Goal: Task Accomplishment & Management: Use online tool/utility

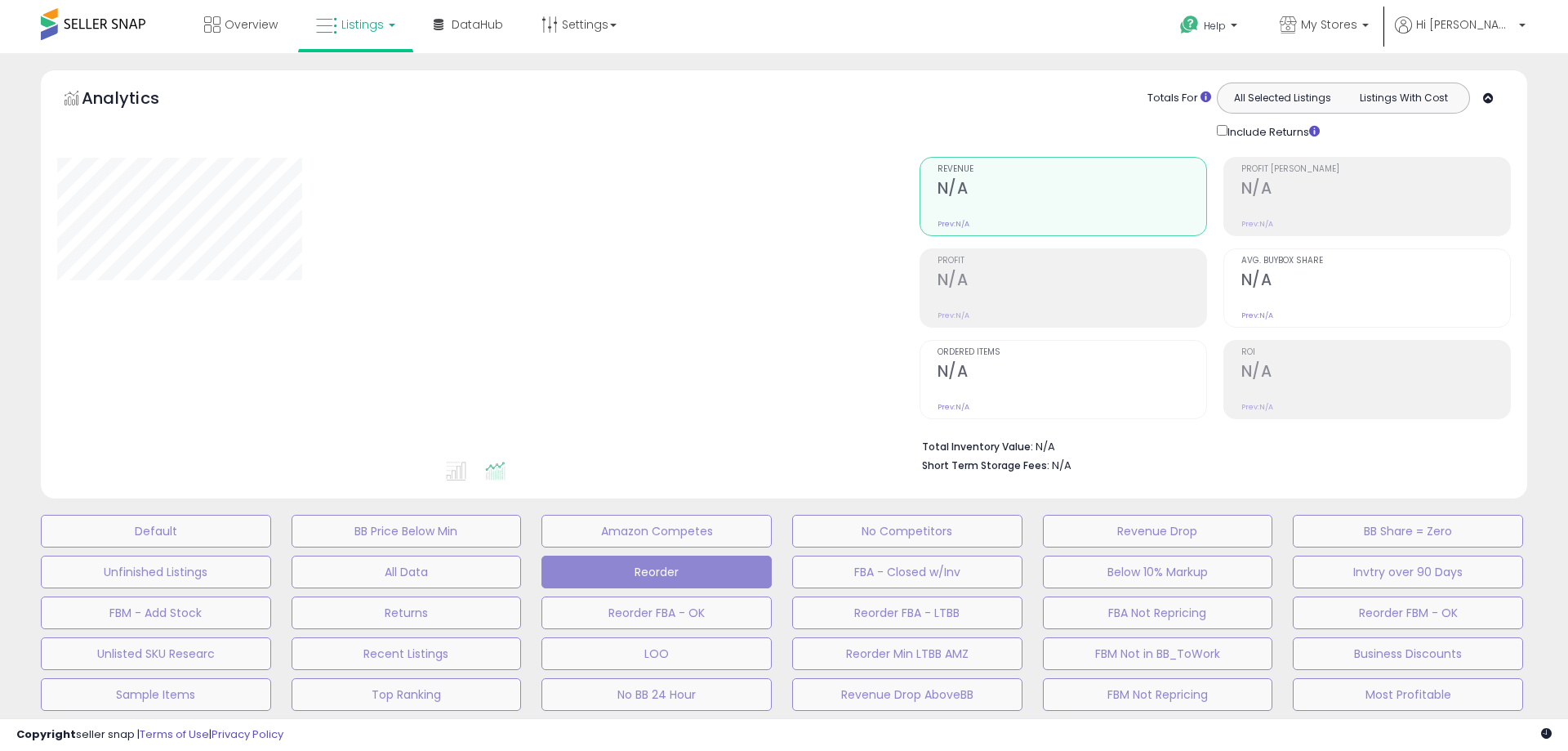
type input "********"
select select "**"
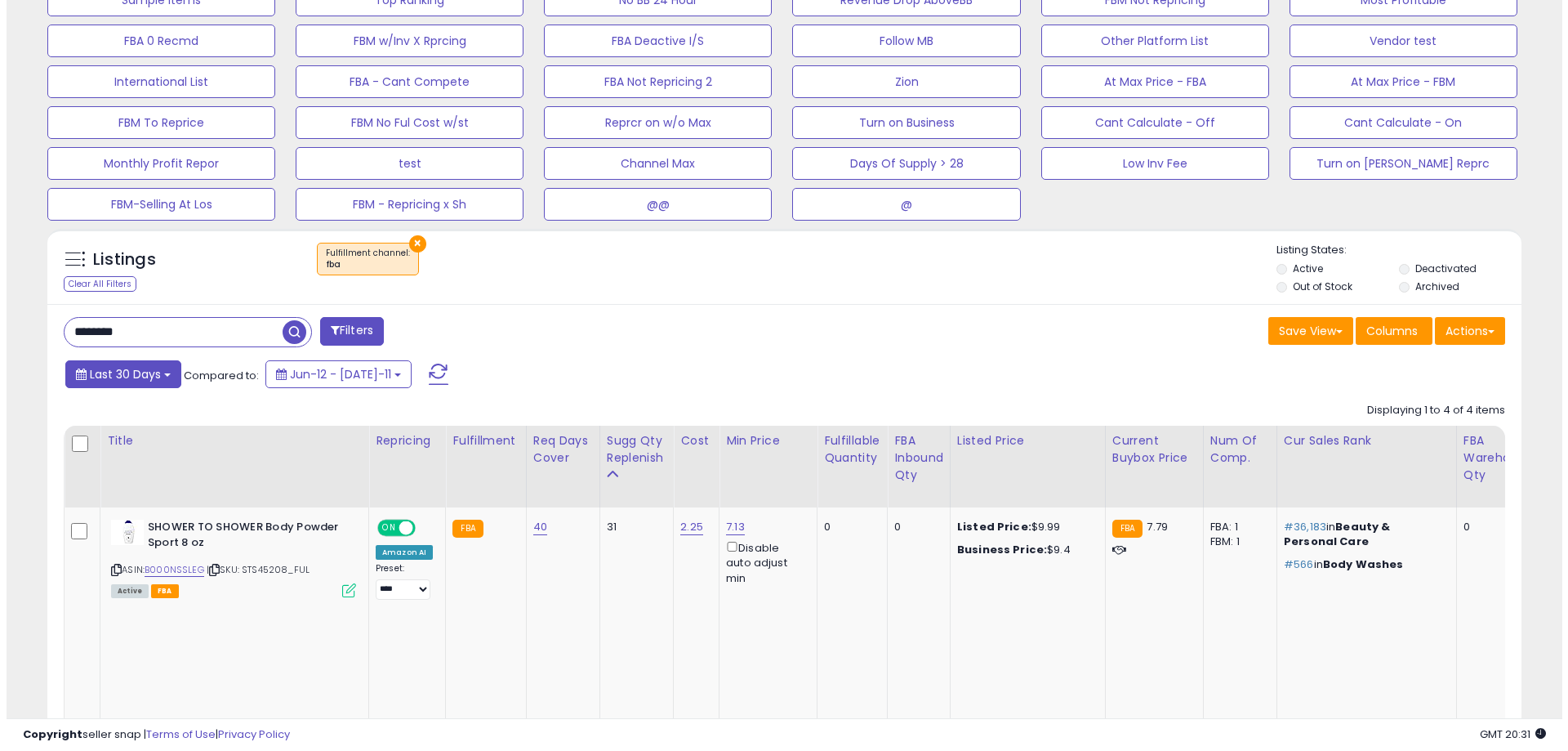
scroll to position [654, 0]
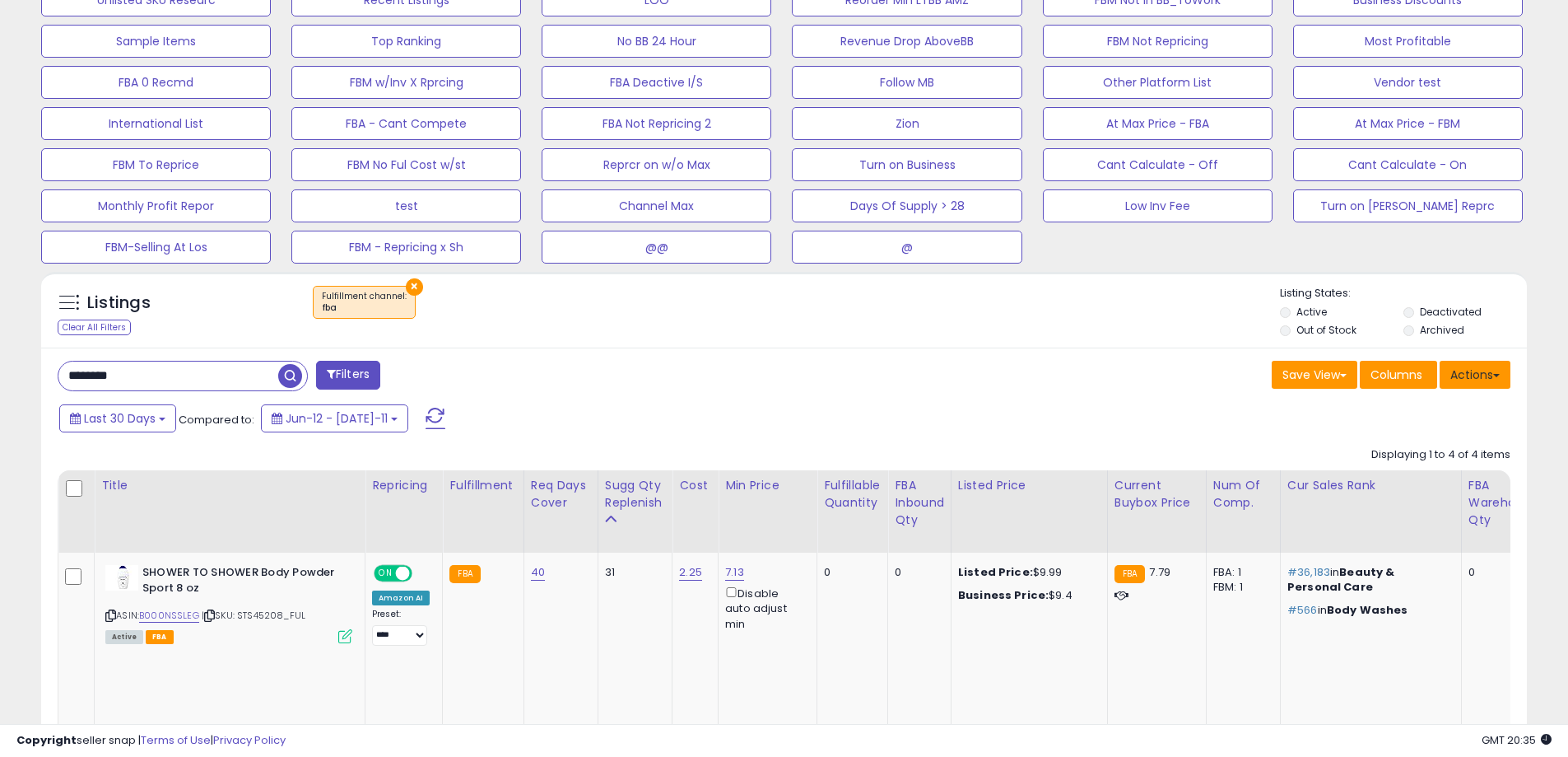
click at [1475, 376] on button "Actions" at bounding box center [1475, 374] width 71 height 28
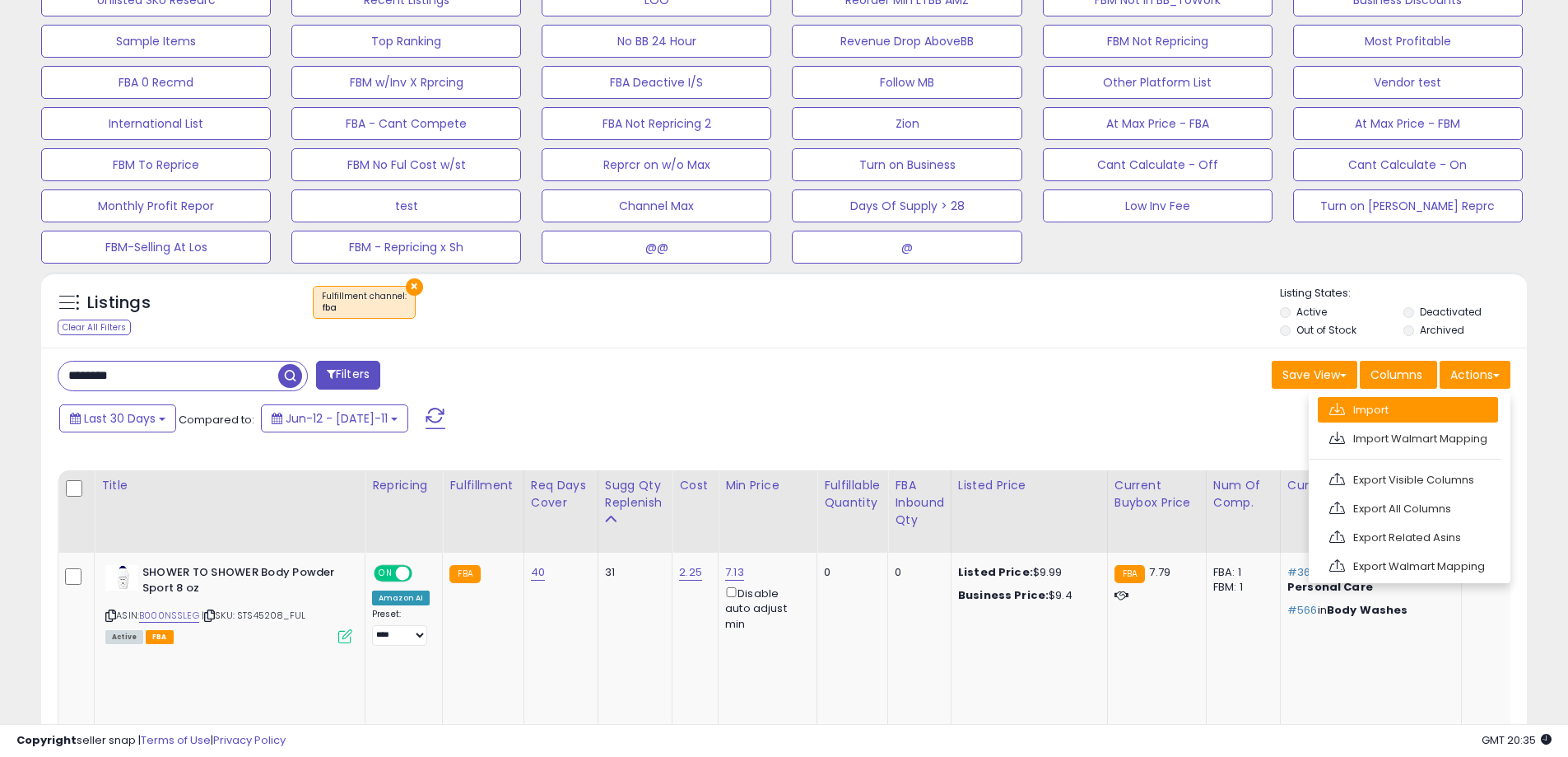
click at [1401, 410] on link "Import" at bounding box center [1408, 410] width 181 height 25
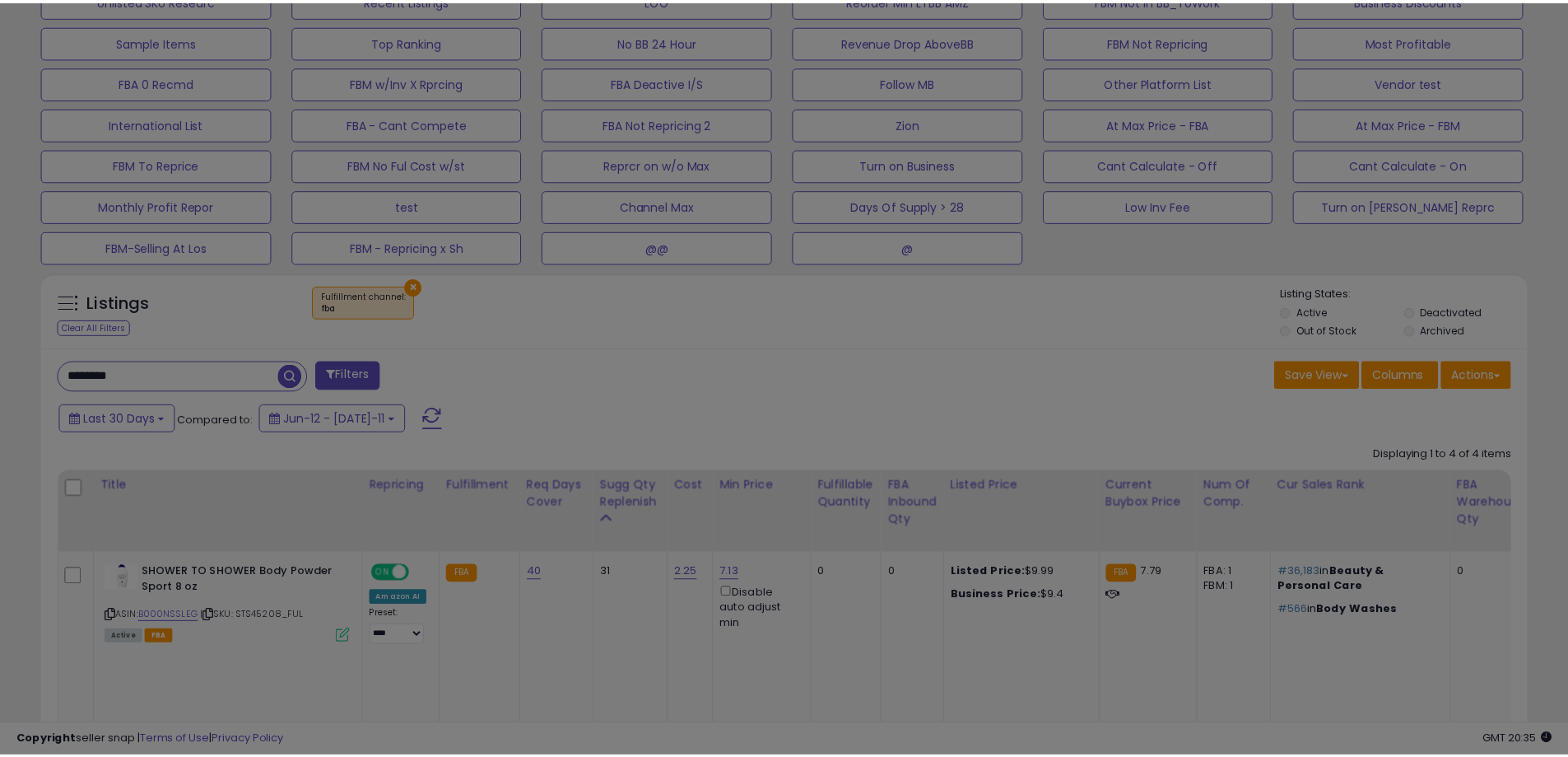
scroll to position [338, 869]
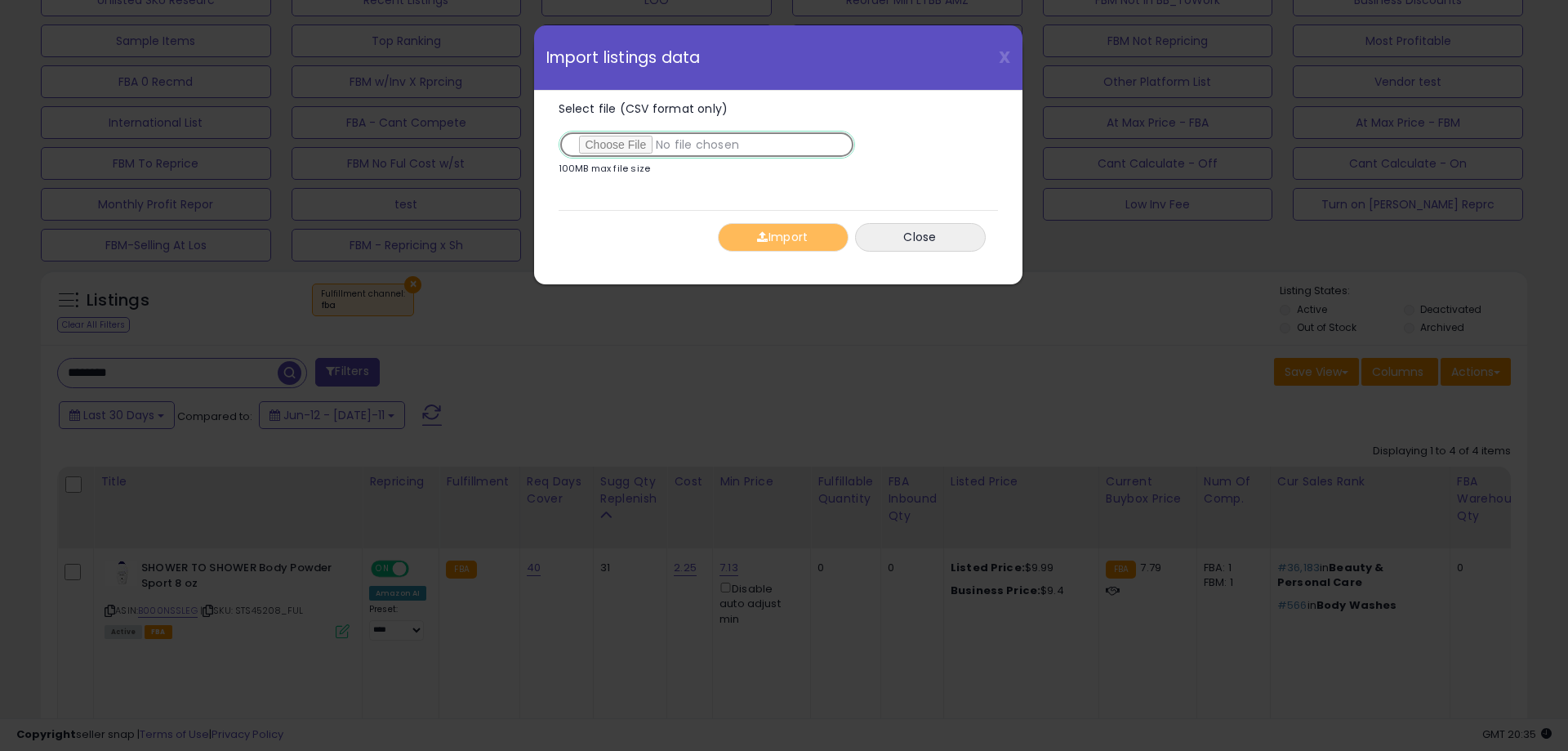
click at [612, 144] on input "Select file (CSV format only)" at bounding box center [707, 144] width 297 height 28
type input "**********"
click at [750, 230] on button "Import" at bounding box center [783, 237] width 131 height 29
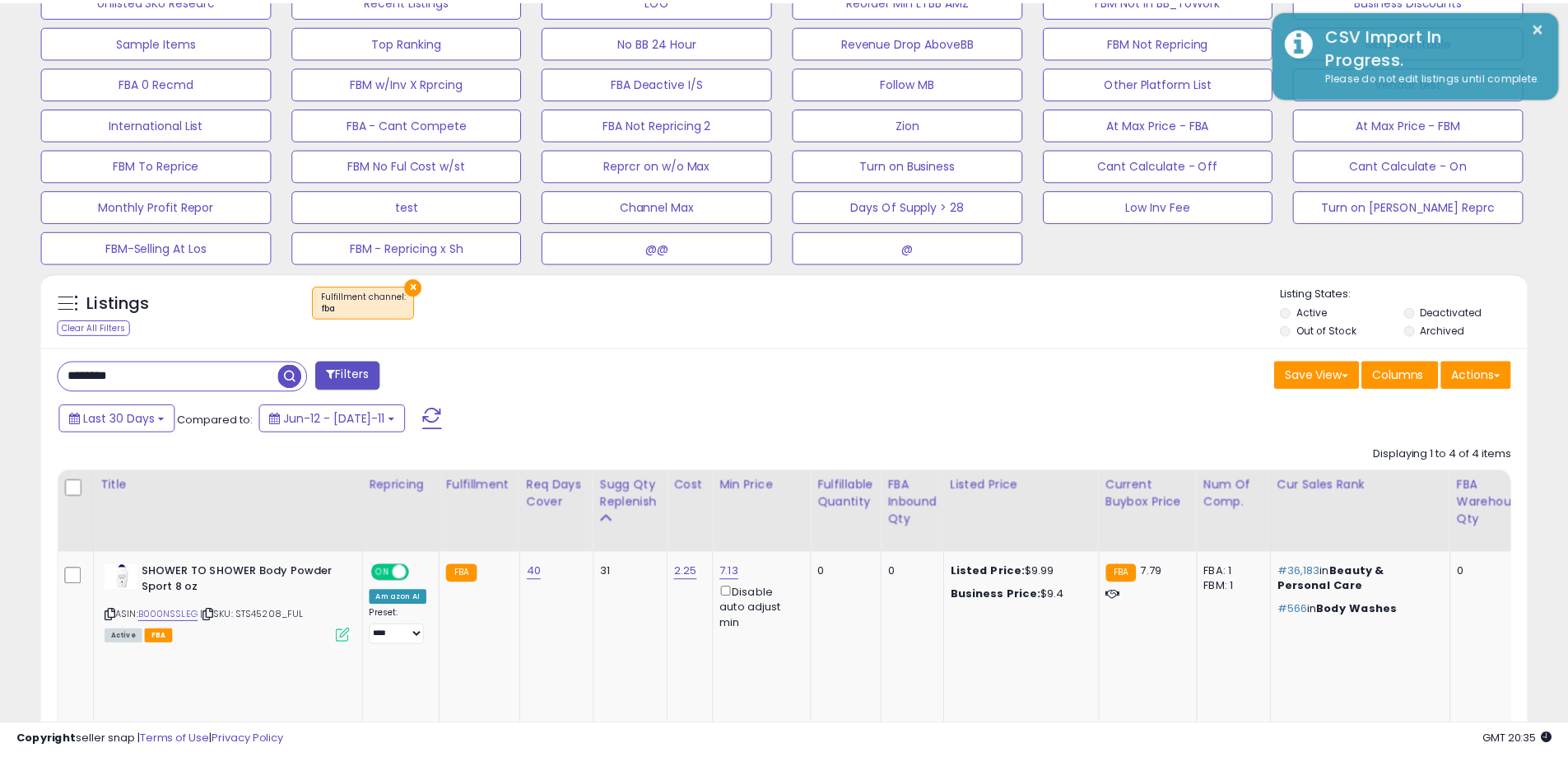
scroll to position [823254, 822288]
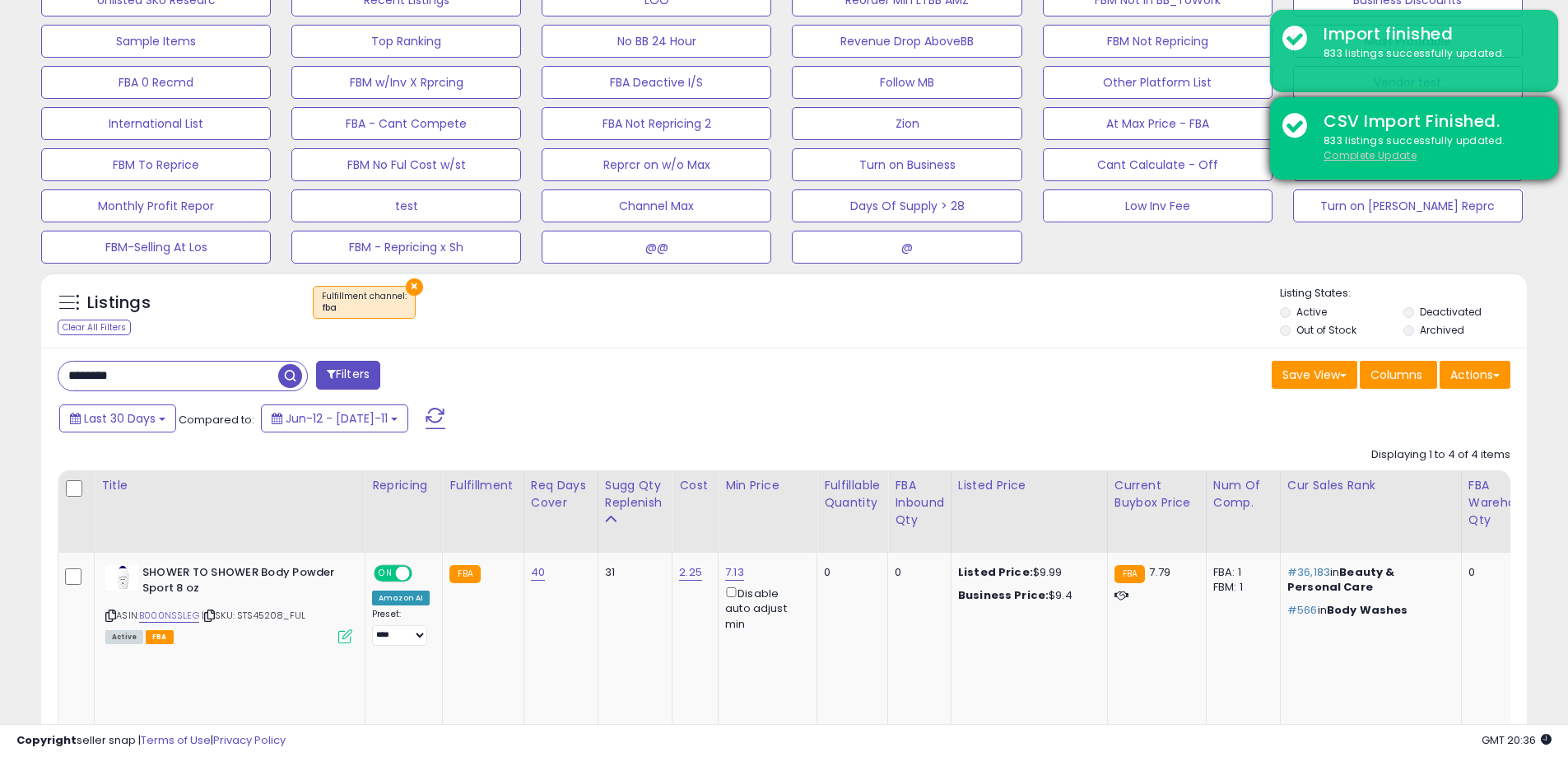
click at [1369, 152] on u "Complete Update" at bounding box center [1370, 156] width 93 height 14
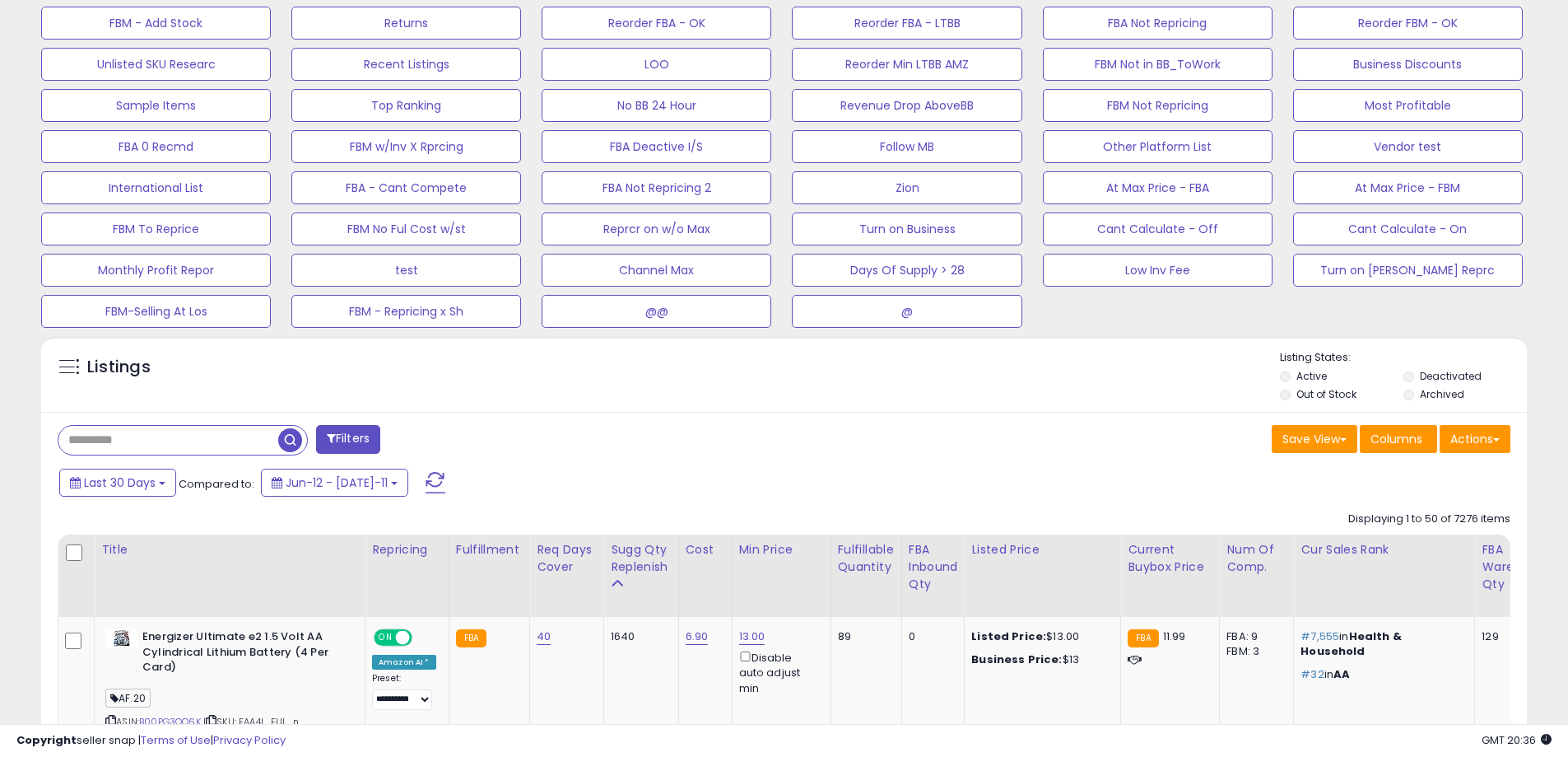
scroll to position [338, 862]
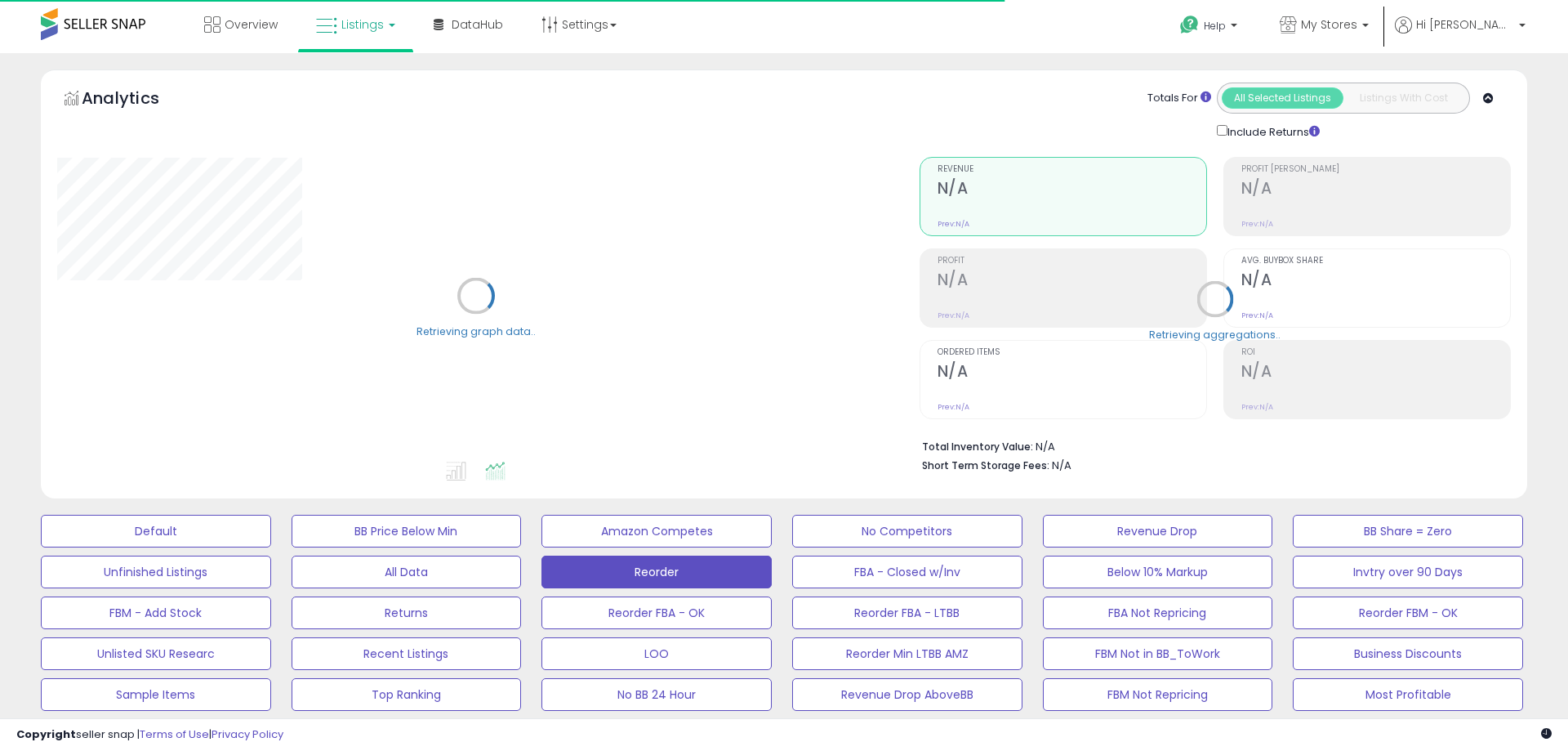
type input "********"
select select "**"
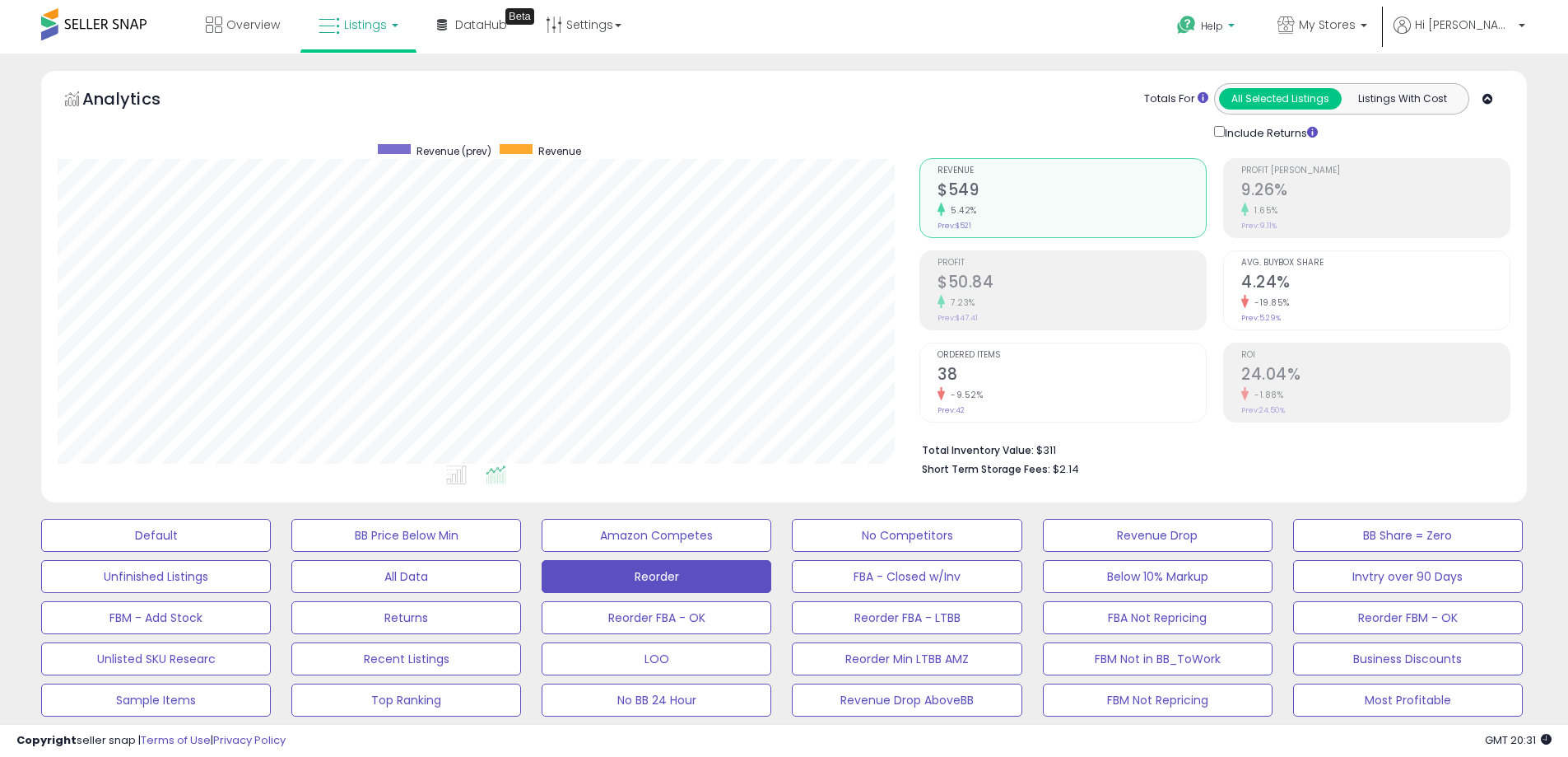
scroll to position [338, 862]
click at [1223, 31] on span "Help" at bounding box center [1212, 26] width 22 height 14
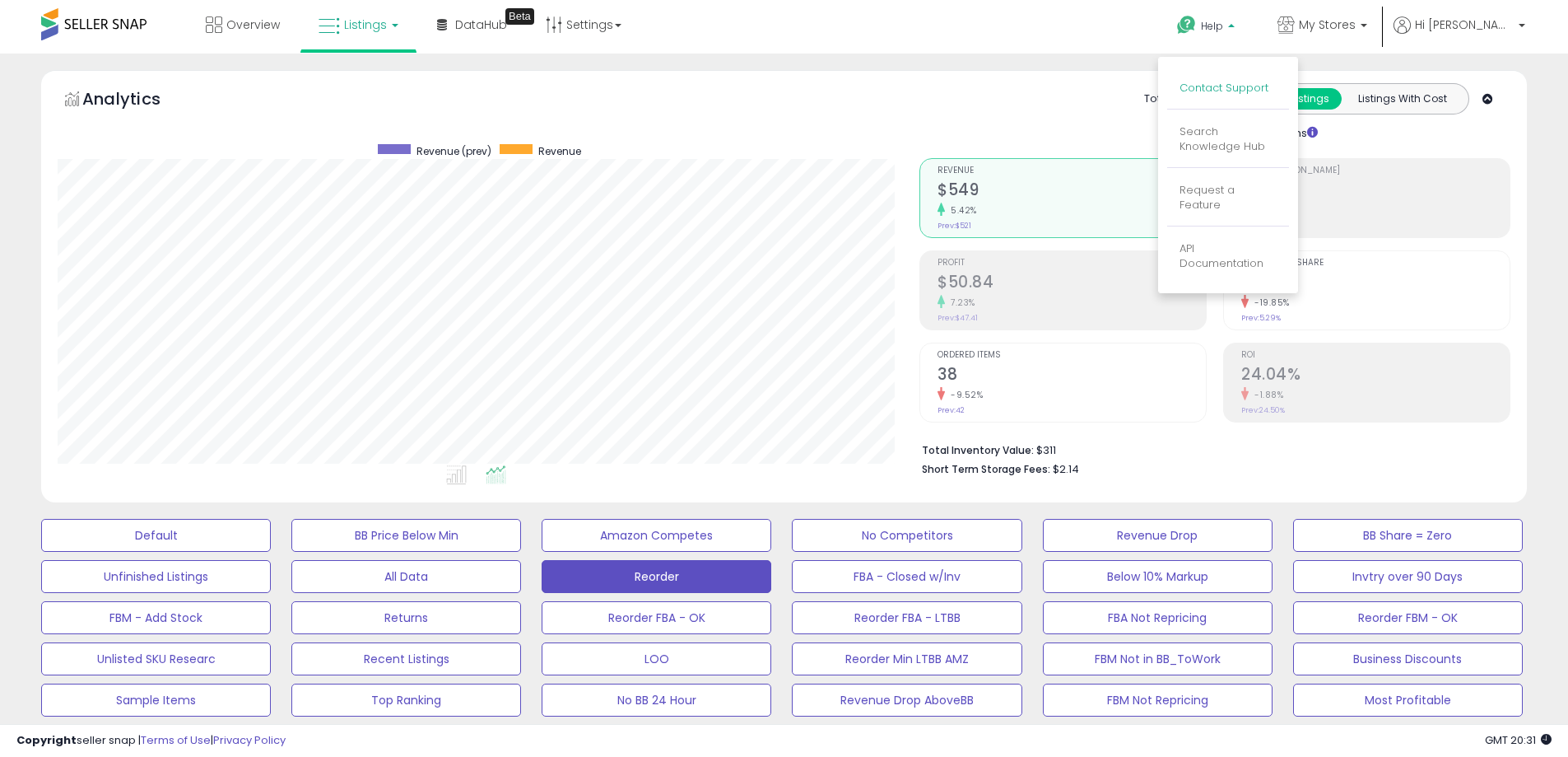
click at [1269, 87] on link "Contact Support" at bounding box center [1224, 87] width 89 height 15
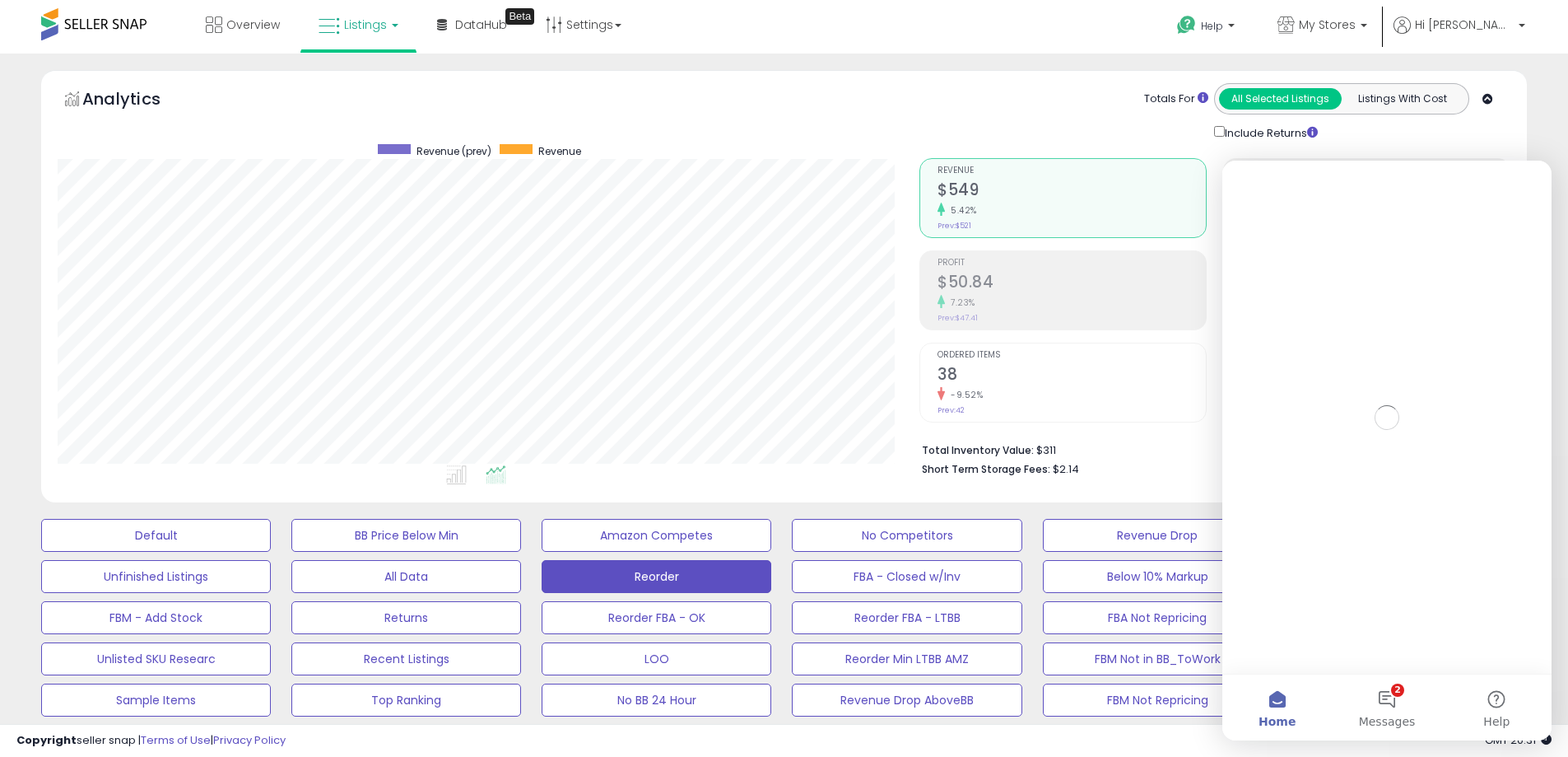
scroll to position [0, 0]
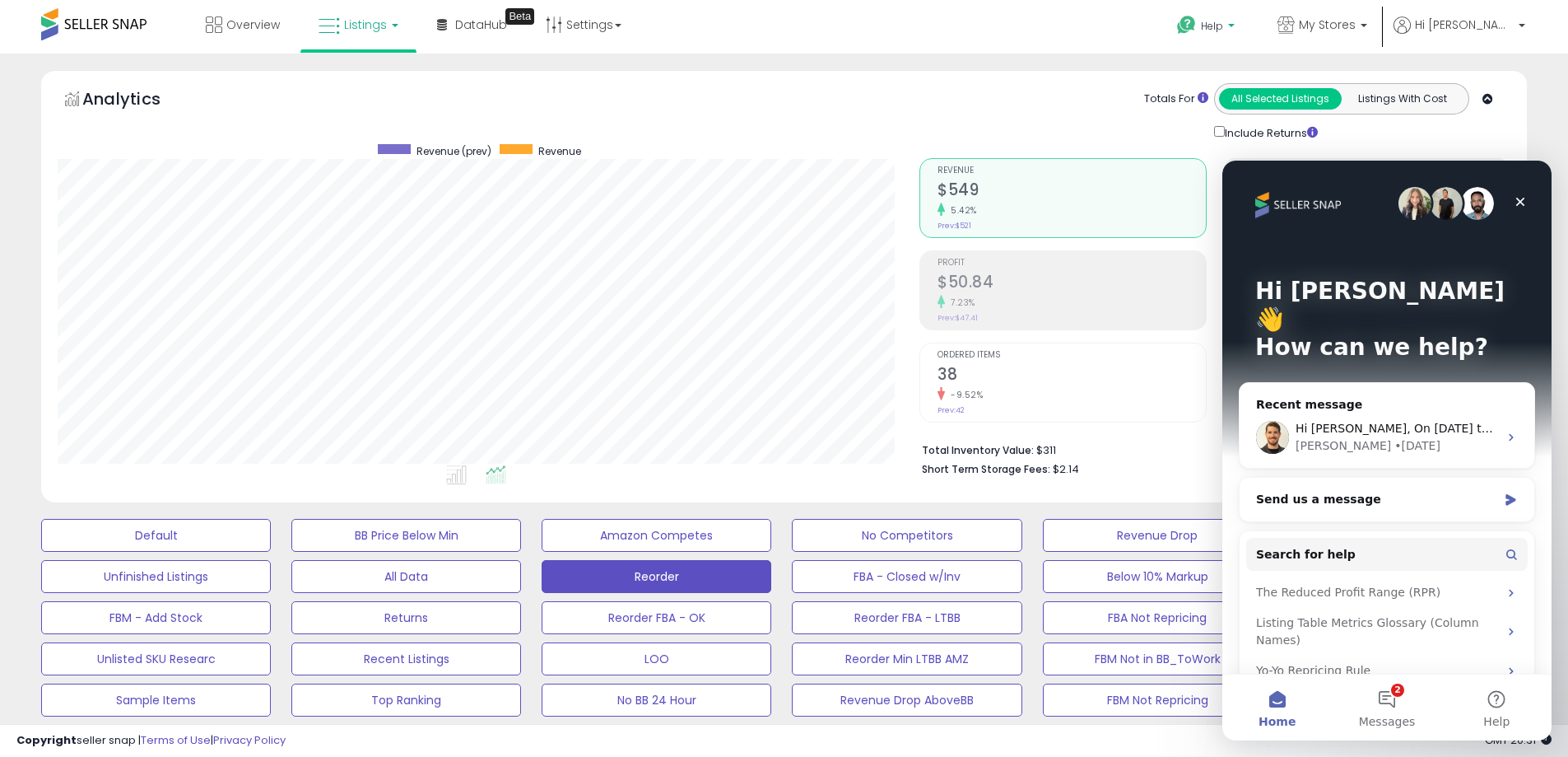
click at [1223, 25] on span "Help" at bounding box center [1212, 26] width 22 height 14
click at [1265, 136] on link "Search Knowledge Hub" at bounding box center [1222, 138] width 85 height 31
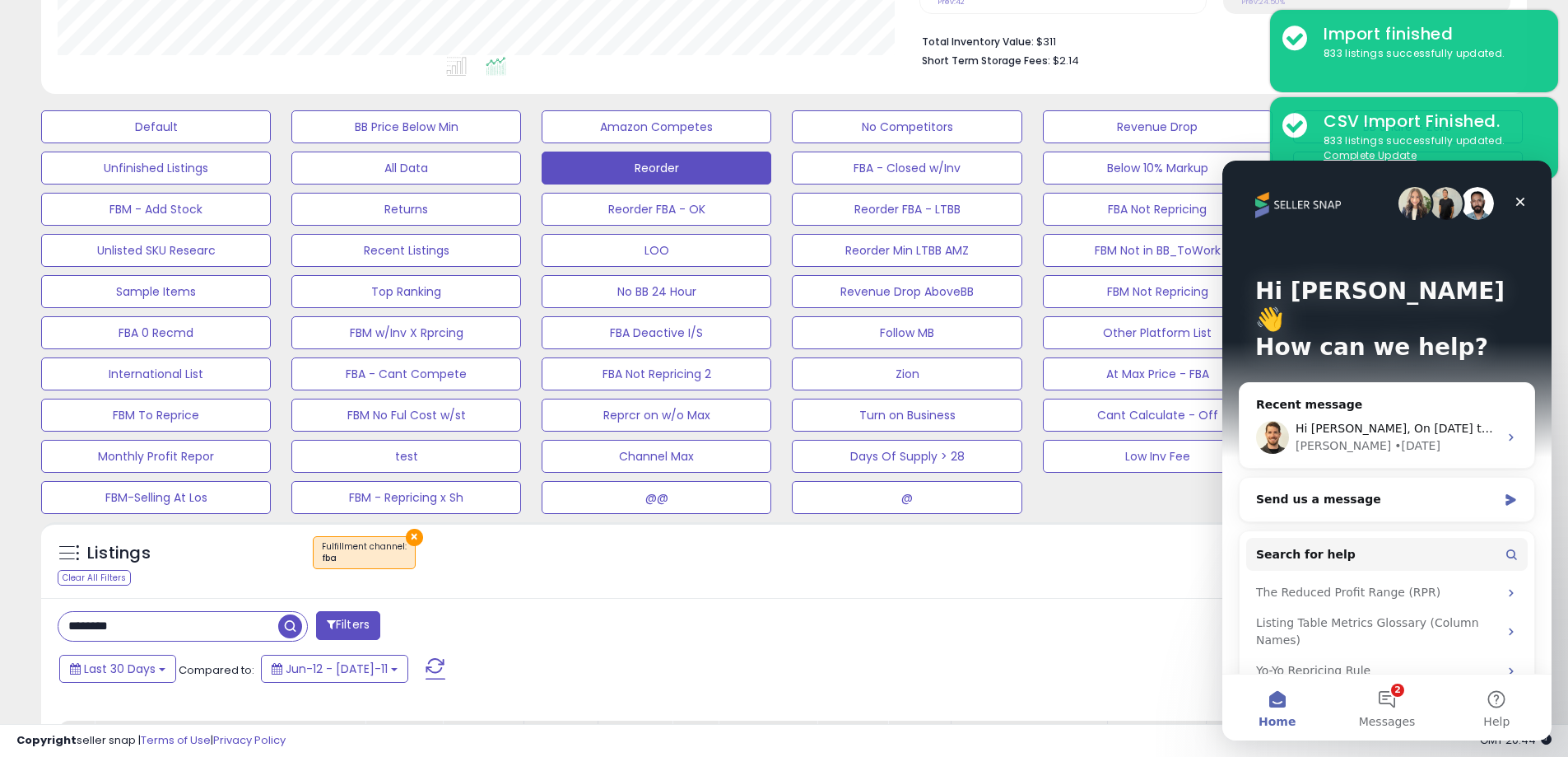
scroll to position [412, 0]
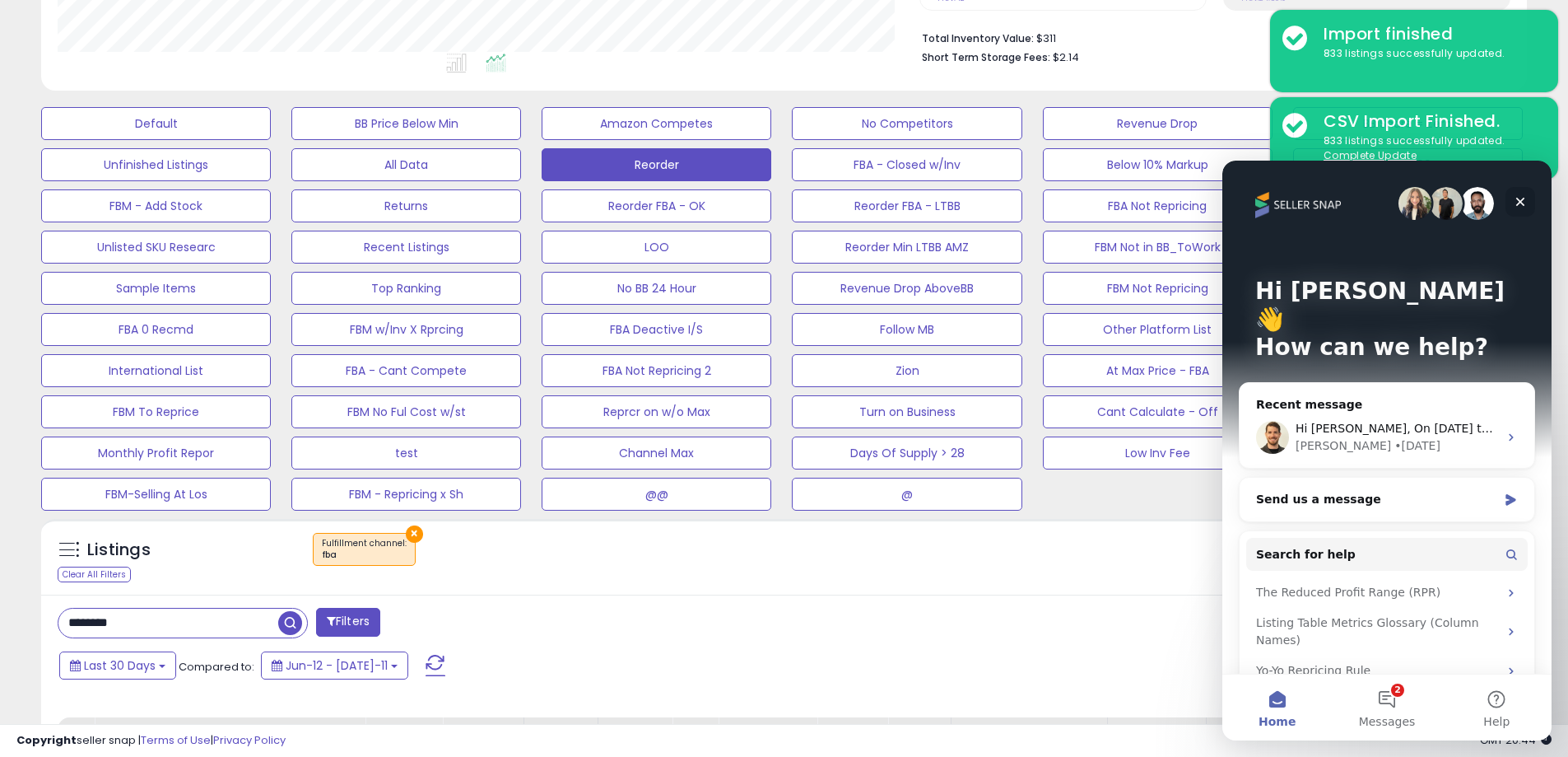
click at [1523, 200] on icon "Close" at bounding box center [1520, 202] width 9 height 9
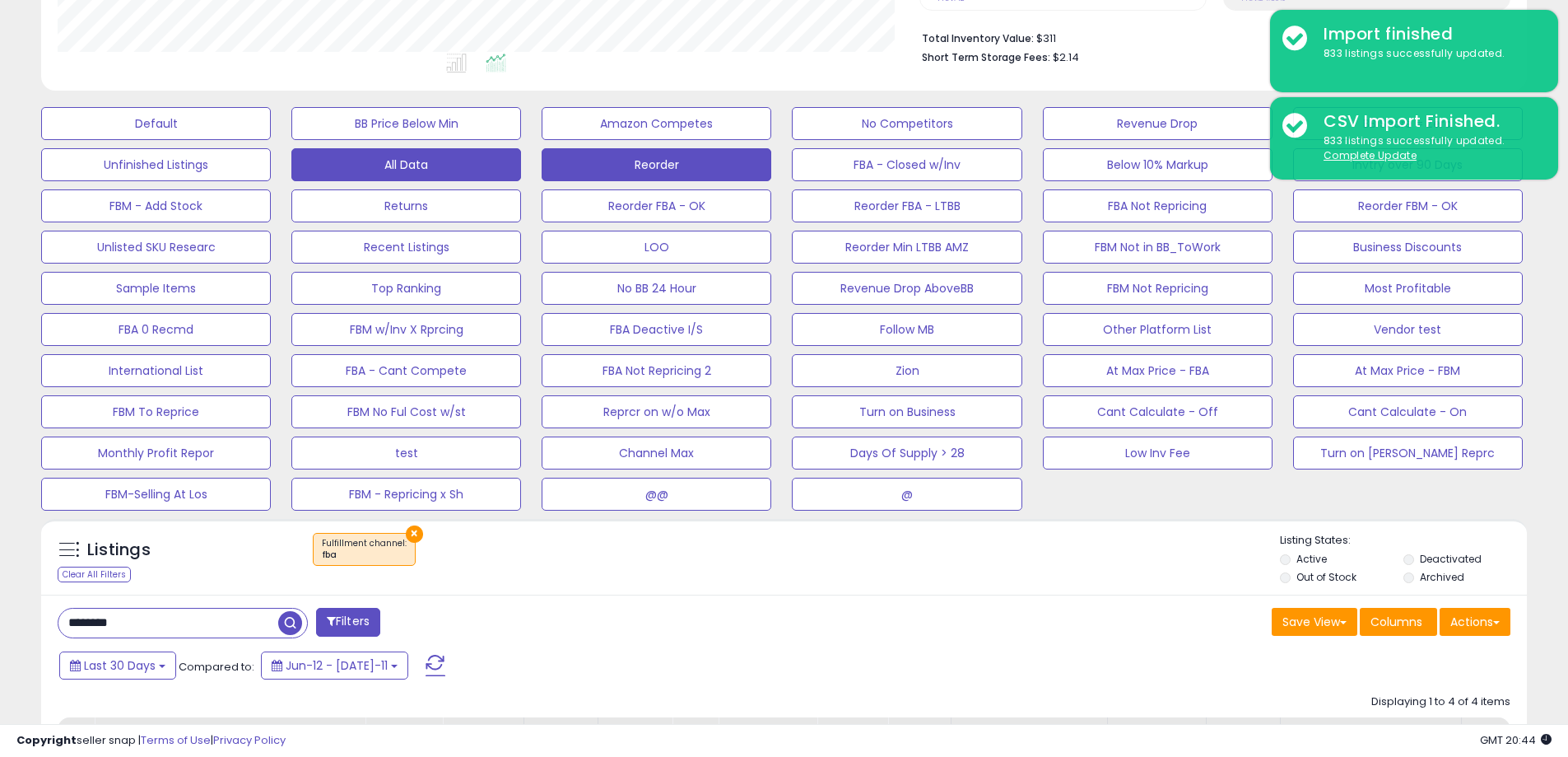
click at [270, 140] on button "All Data" at bounding box center [156, 123] width 230 height 33
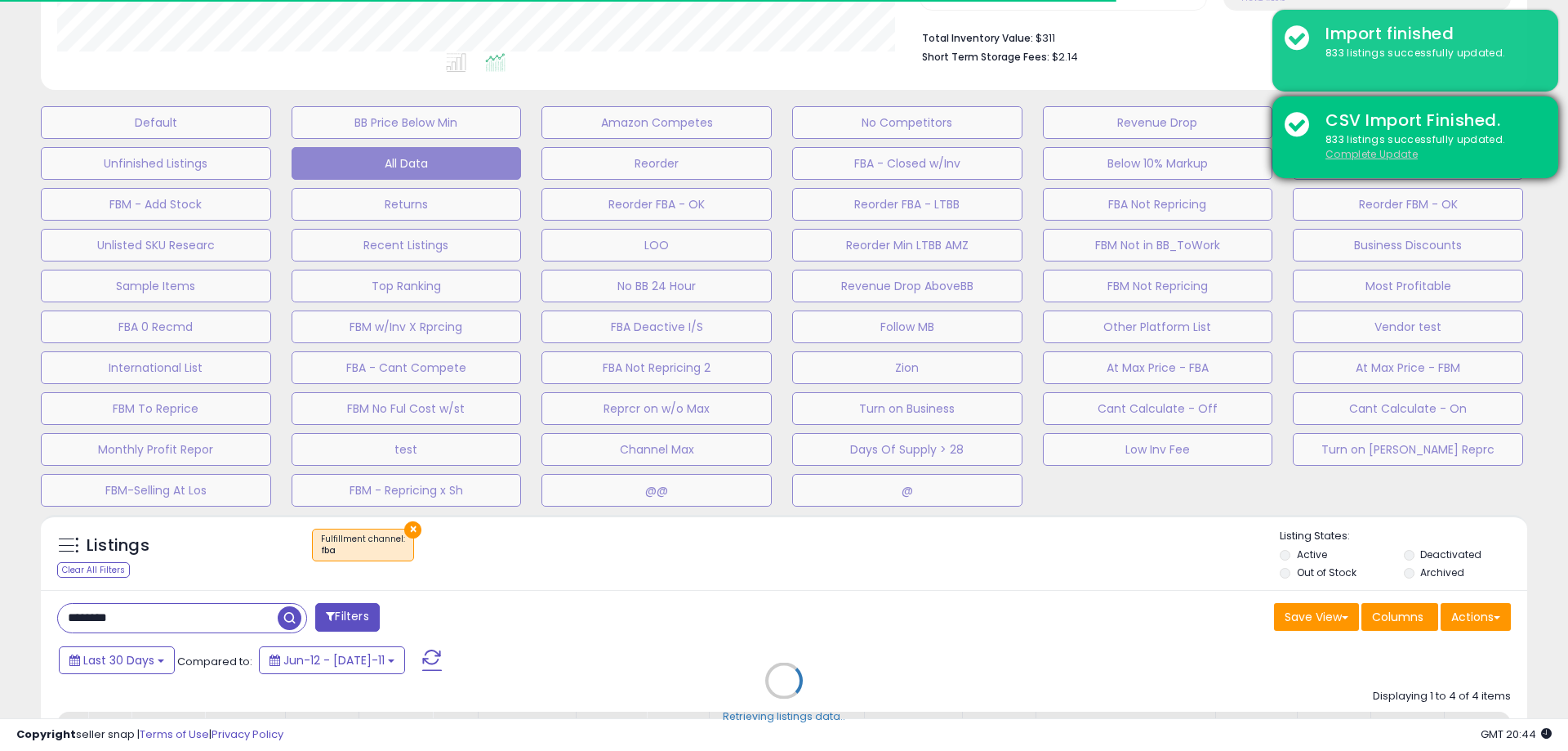
click at [1359, 156] on u "Complete Update" at bounding box center [1372, 154] width 93 height 14
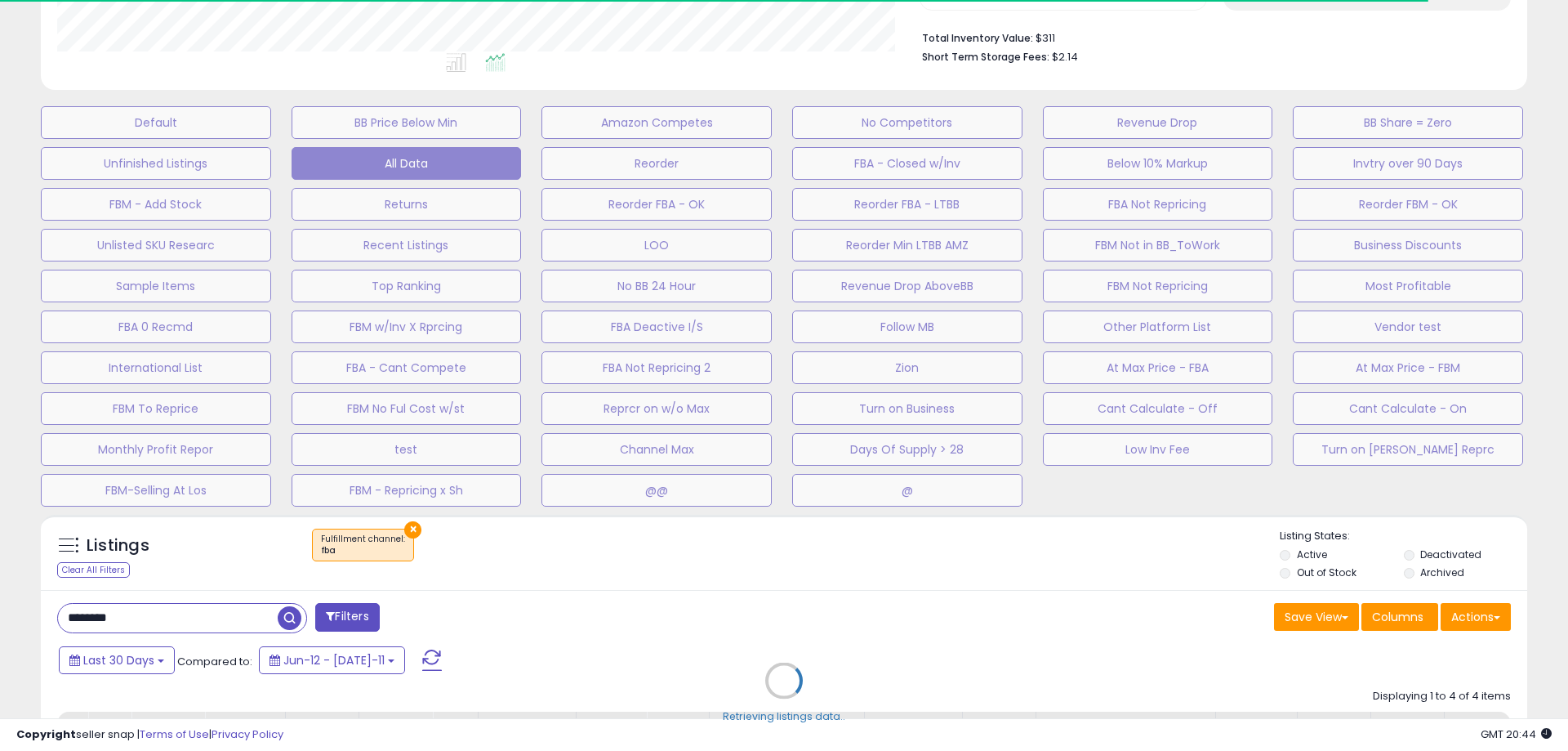
select select "**"
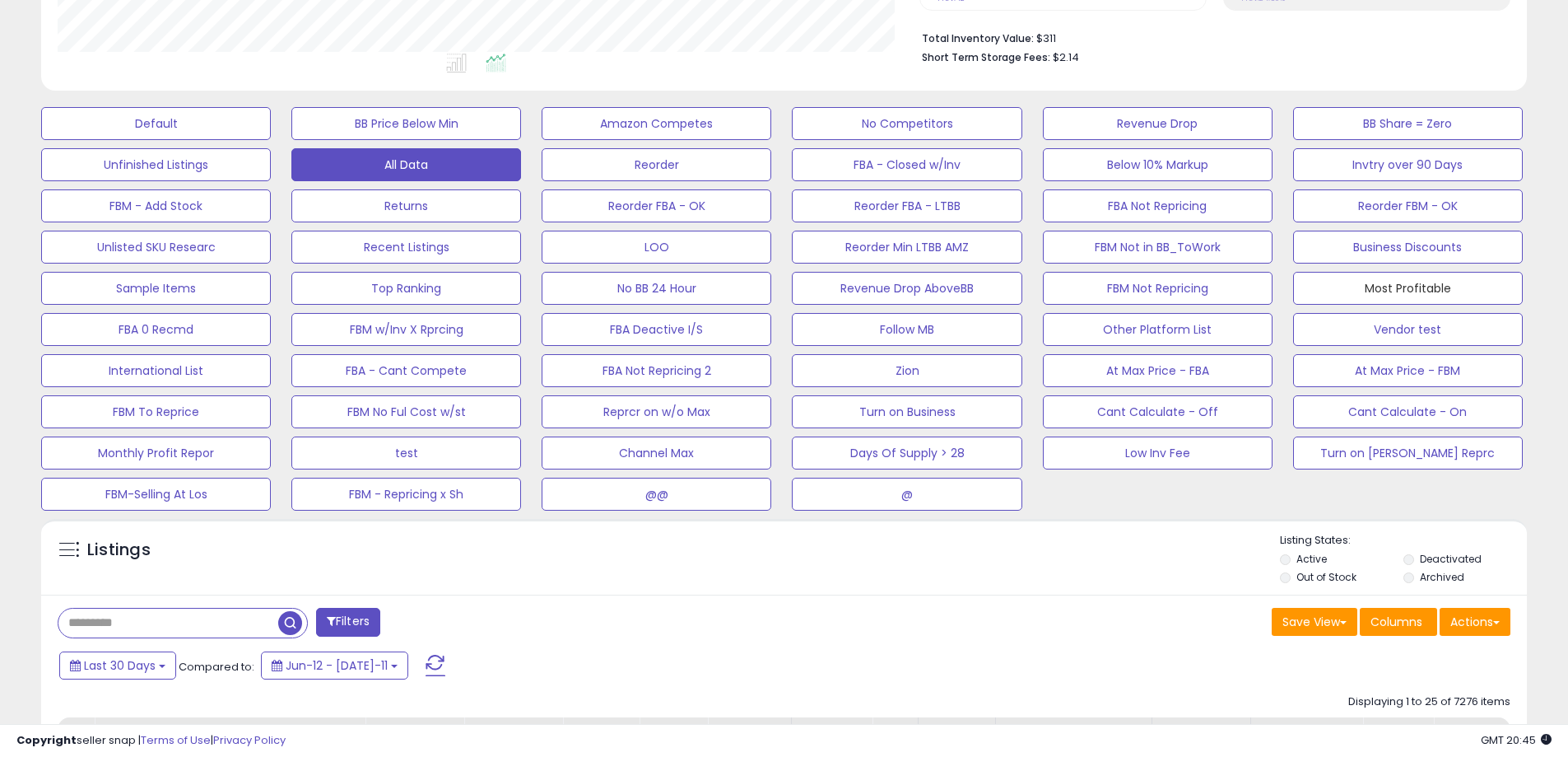
click at [270, 140] on button "Most Profitable" at bounding box center [156, 123] width 230 height 33
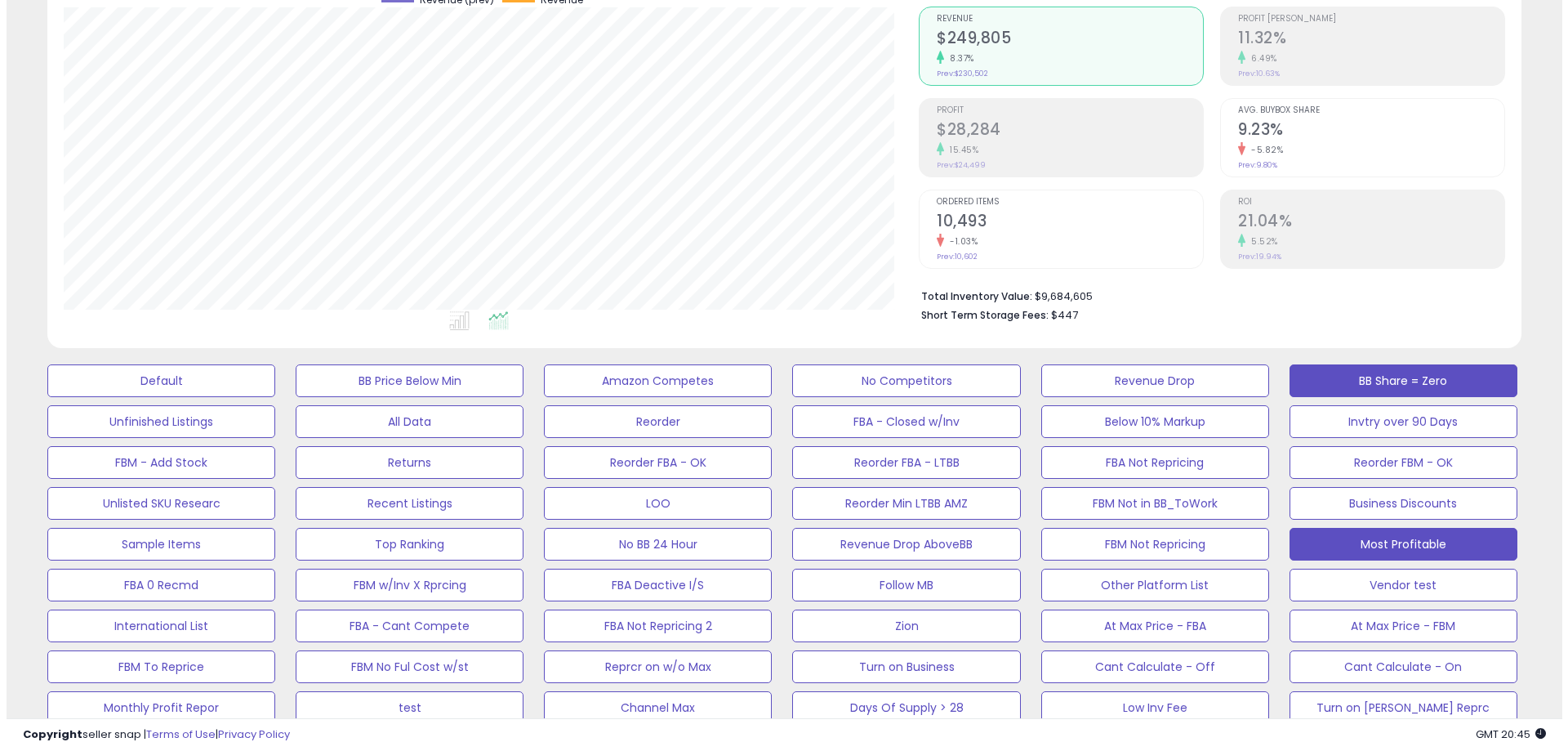
scroll to position [335, 855]
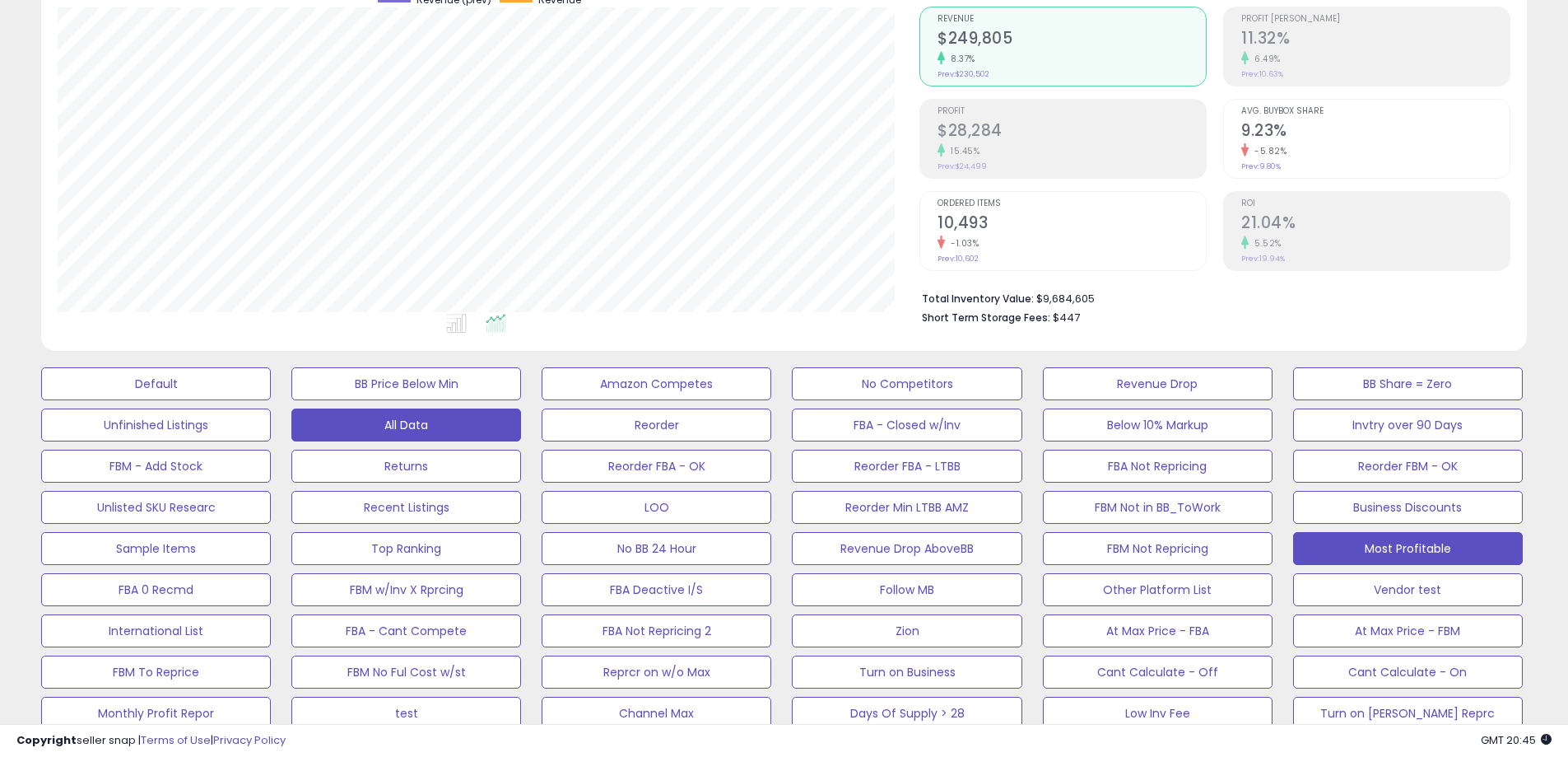
click at [270, 400] on button "All Data" at bounding box center [156, 384] width 230 height 33
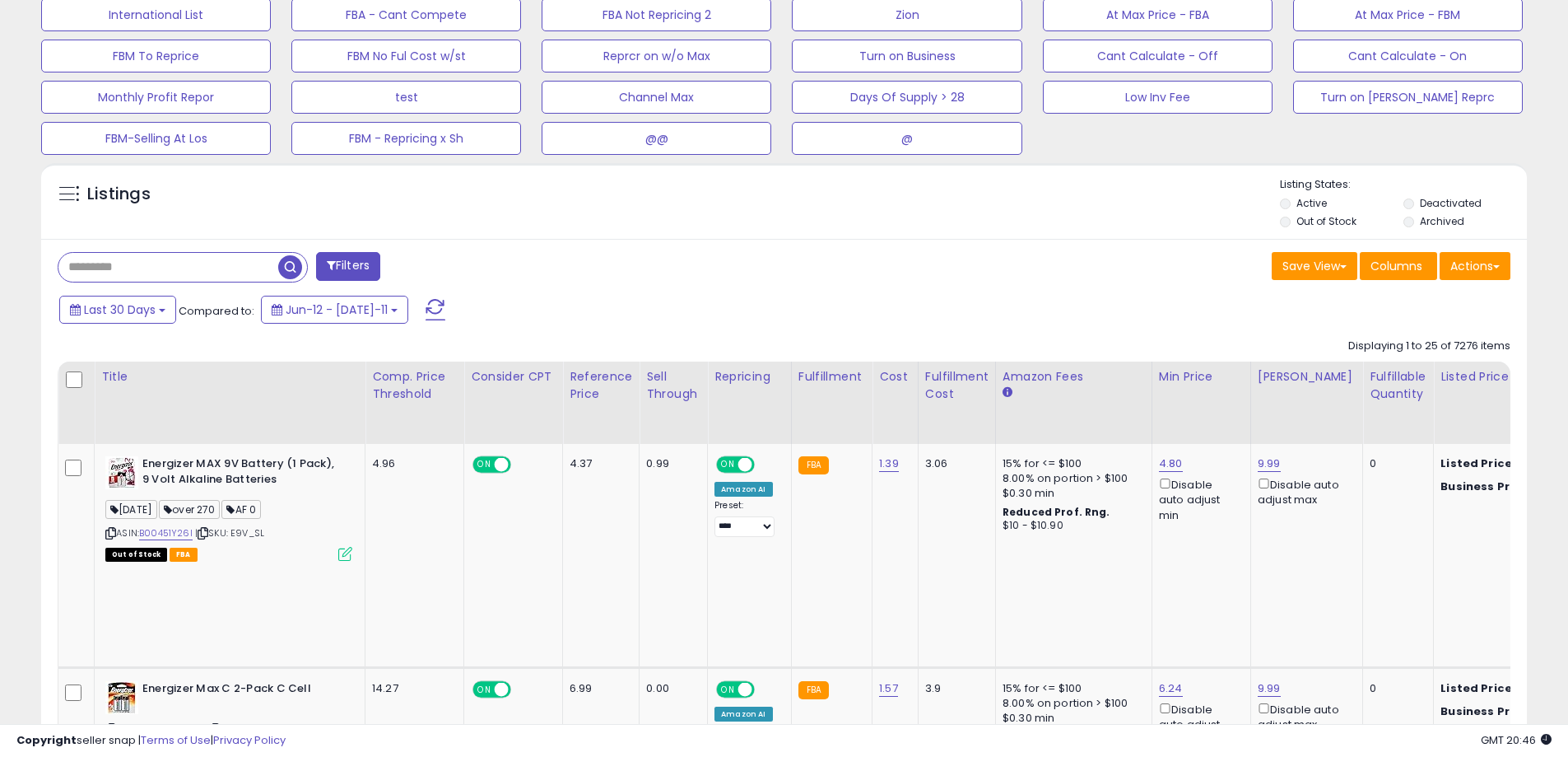
scroll to position [646, 0]
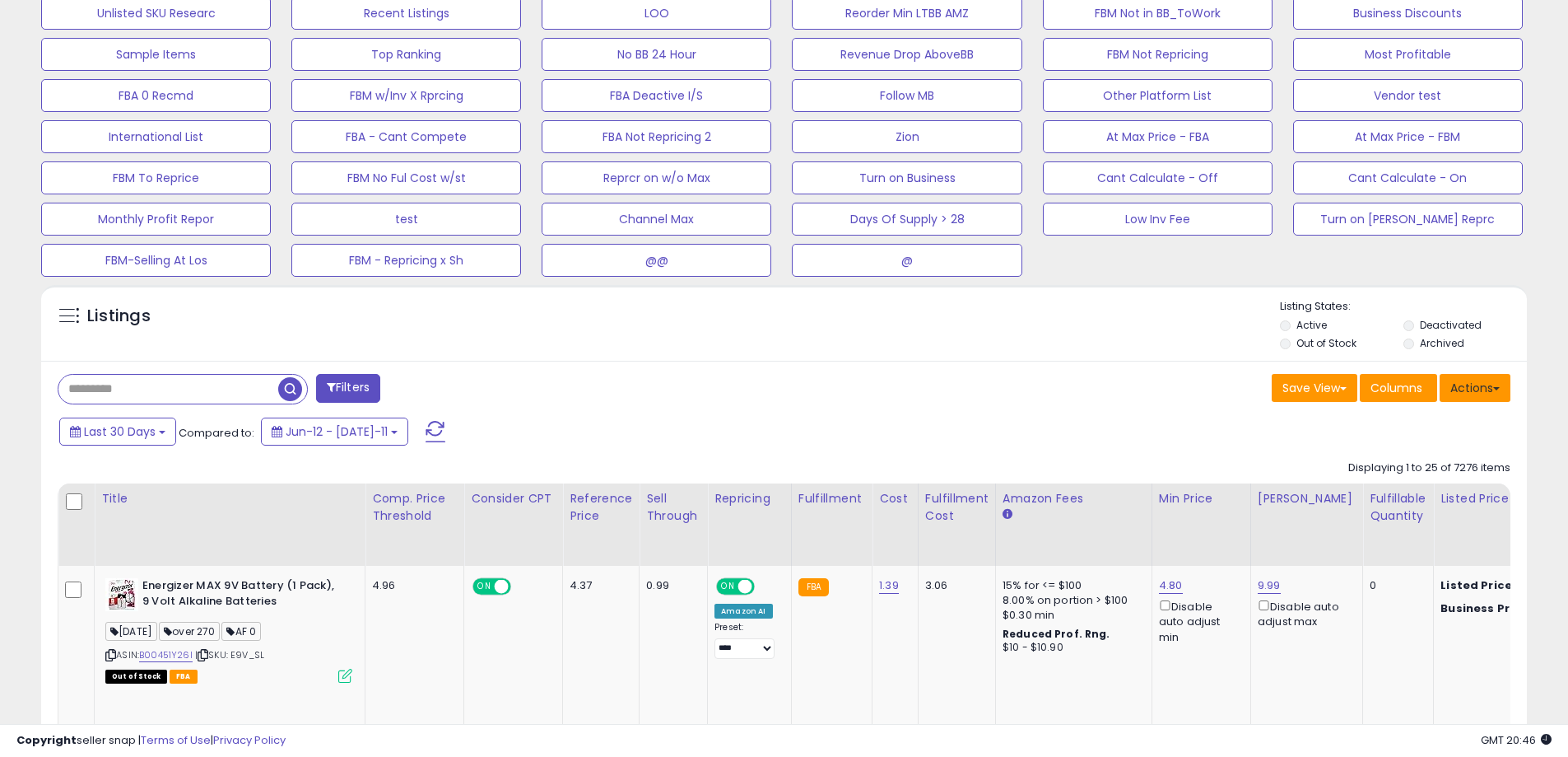
click at [1472, 388] on button "Actions" at bounding box center [1475, 387] width 71 height 28
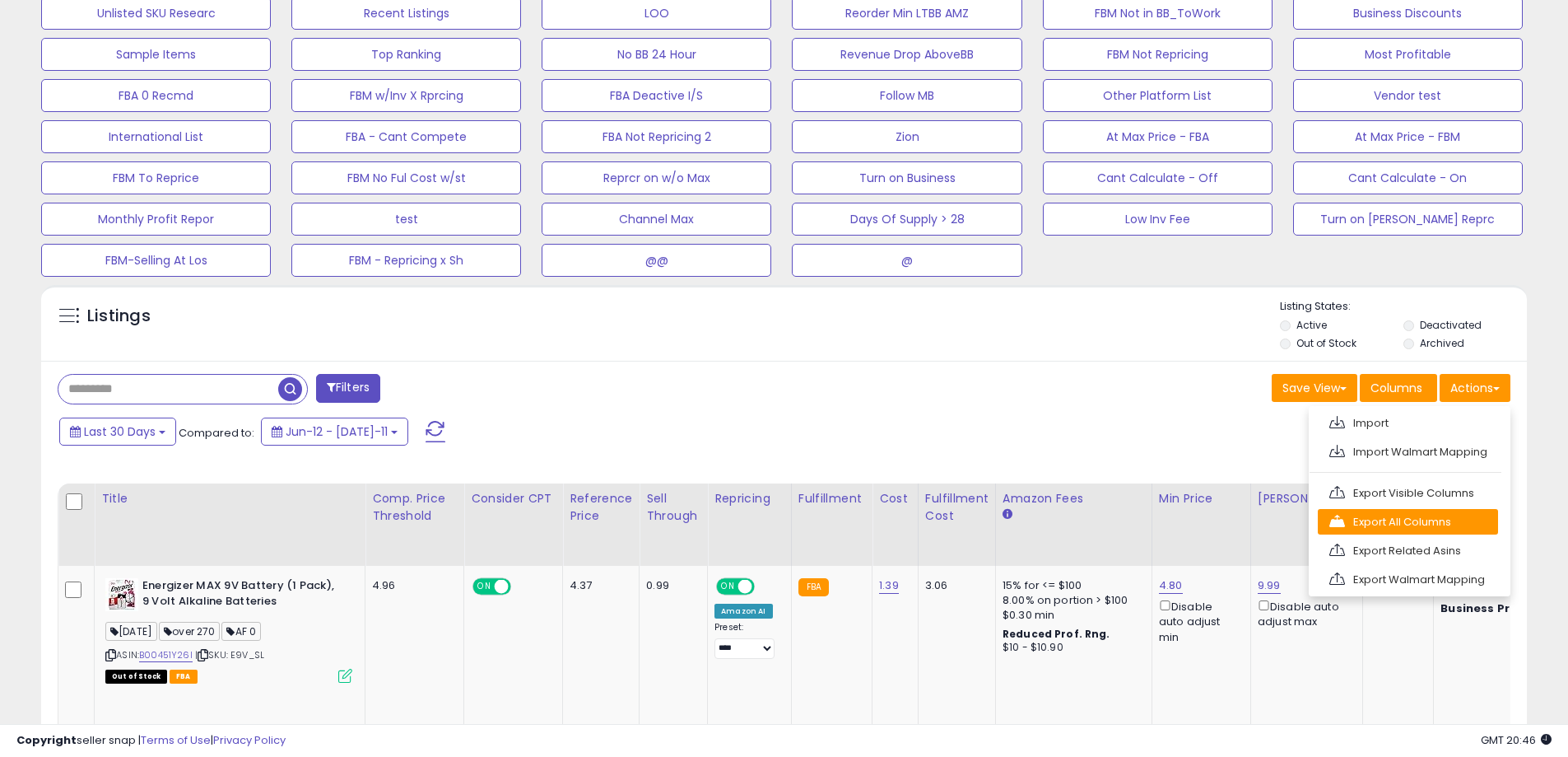
click at [1466, 522] on link "Export All Columns" at bounding box center [1408, 521] width 181 height 25
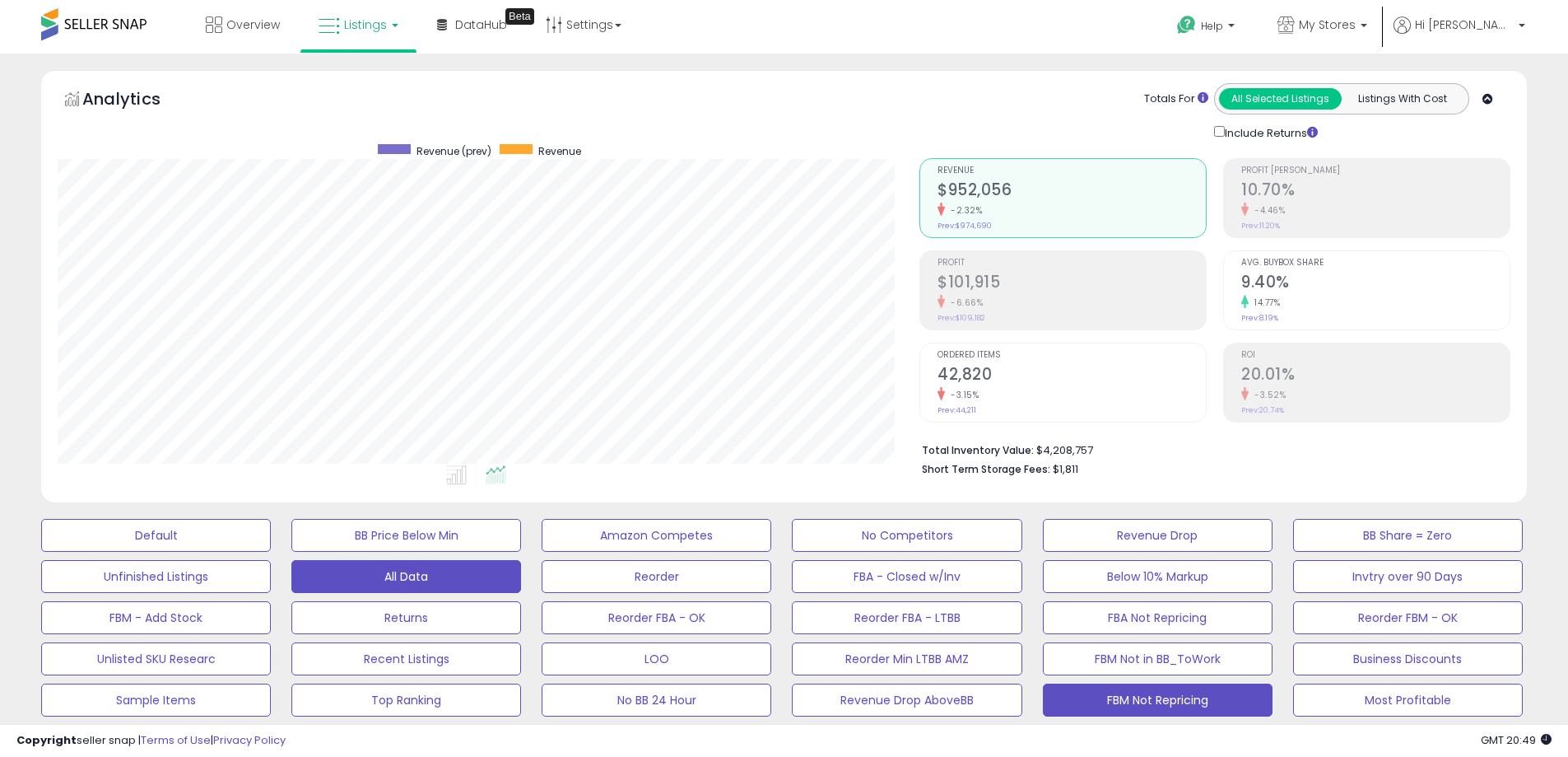
scroll to position [412, 0]
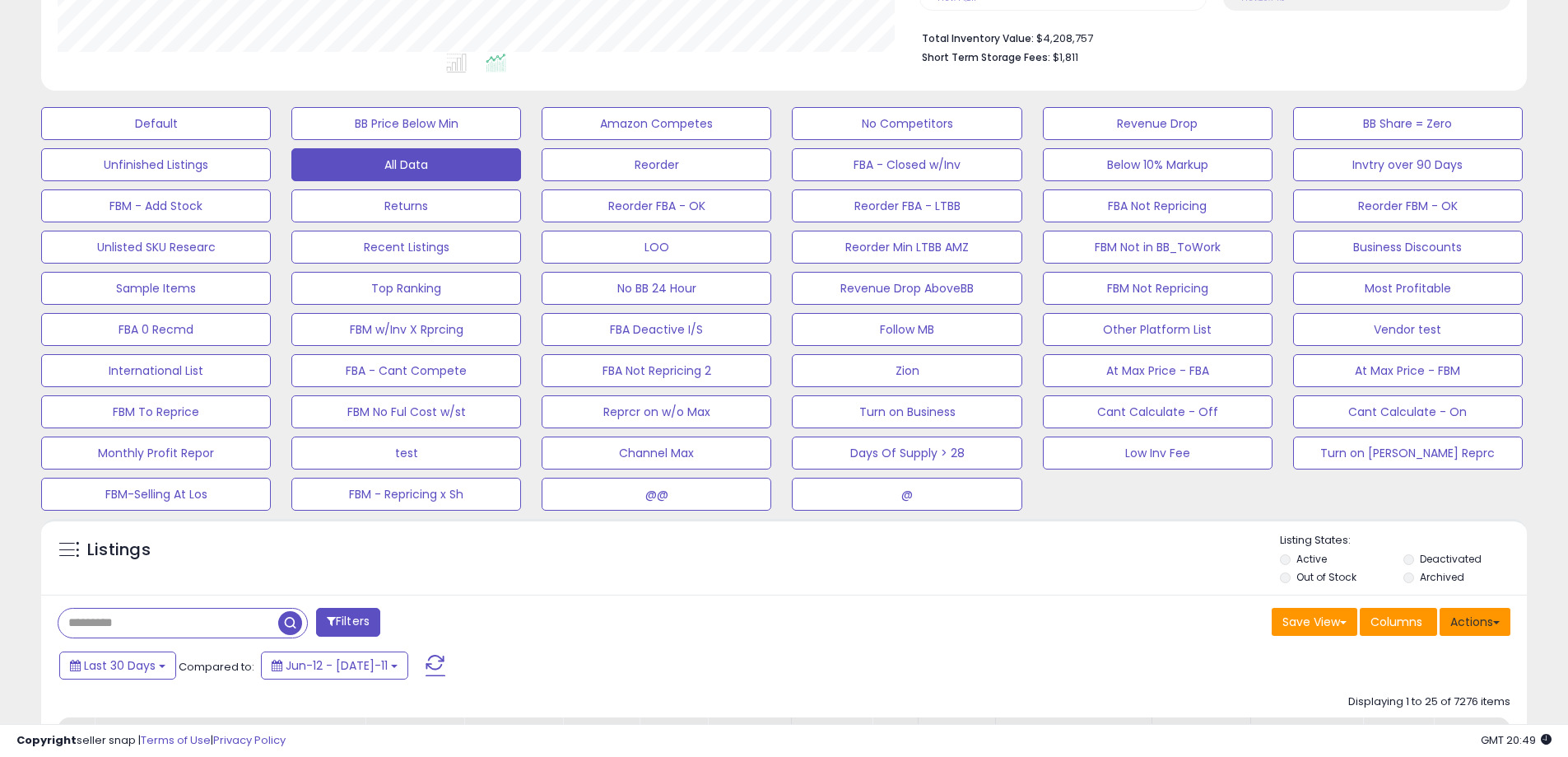
click at [1486, 623] on button "Actions" at bounding box center [1475, 621] width 71 height 28
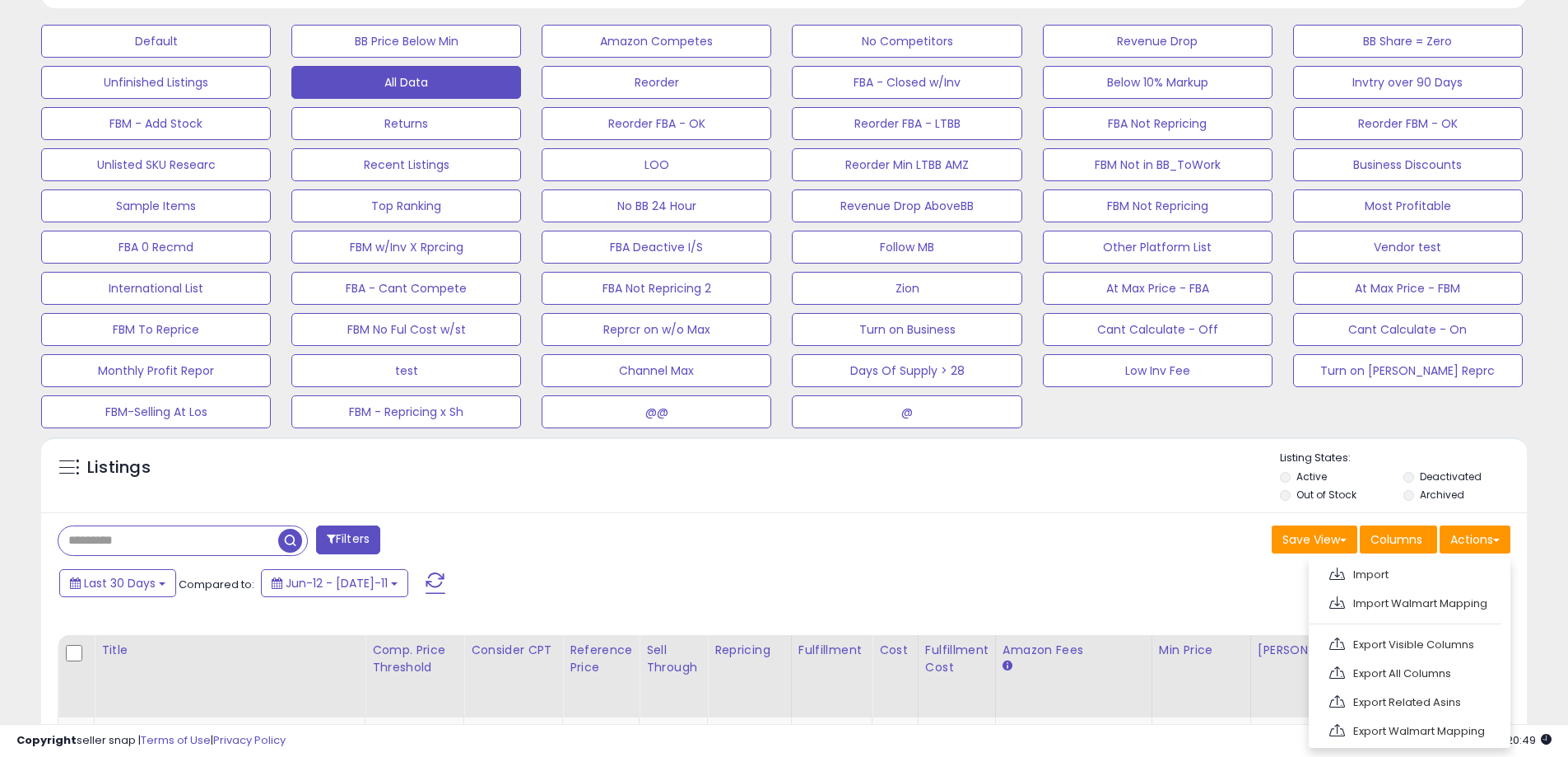
click at [1435, 672] on link "Export All Columns" at bounding box center [1408, 673] width 181 height 25
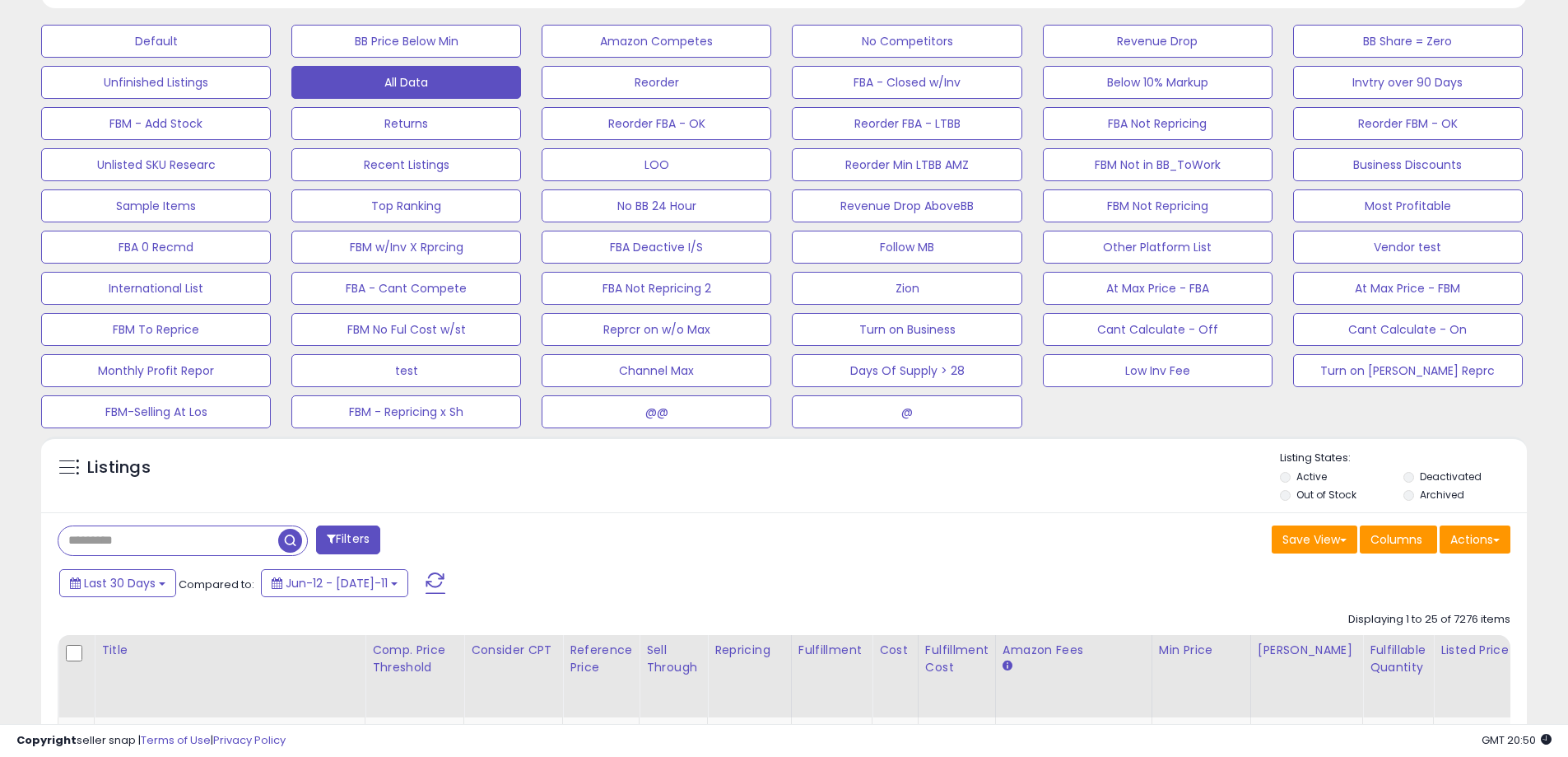
click at [959, 501] on div "Listings" at bounding box center [784, 478] width 1486 height 56
click at [1477, 545] on button "Actions" at bounding box center [1475, 539] width 71 height 28
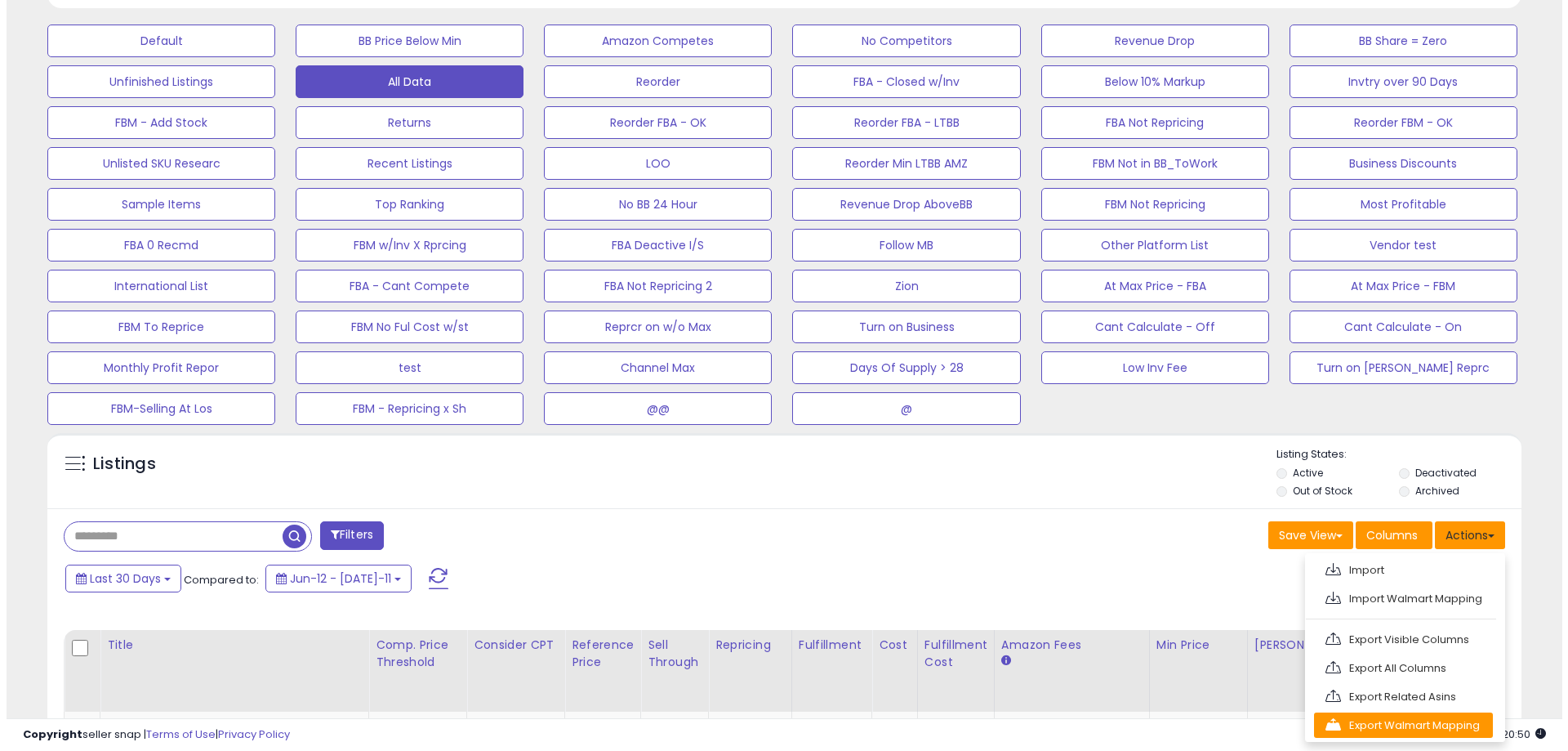
scroll to position [654, 0]
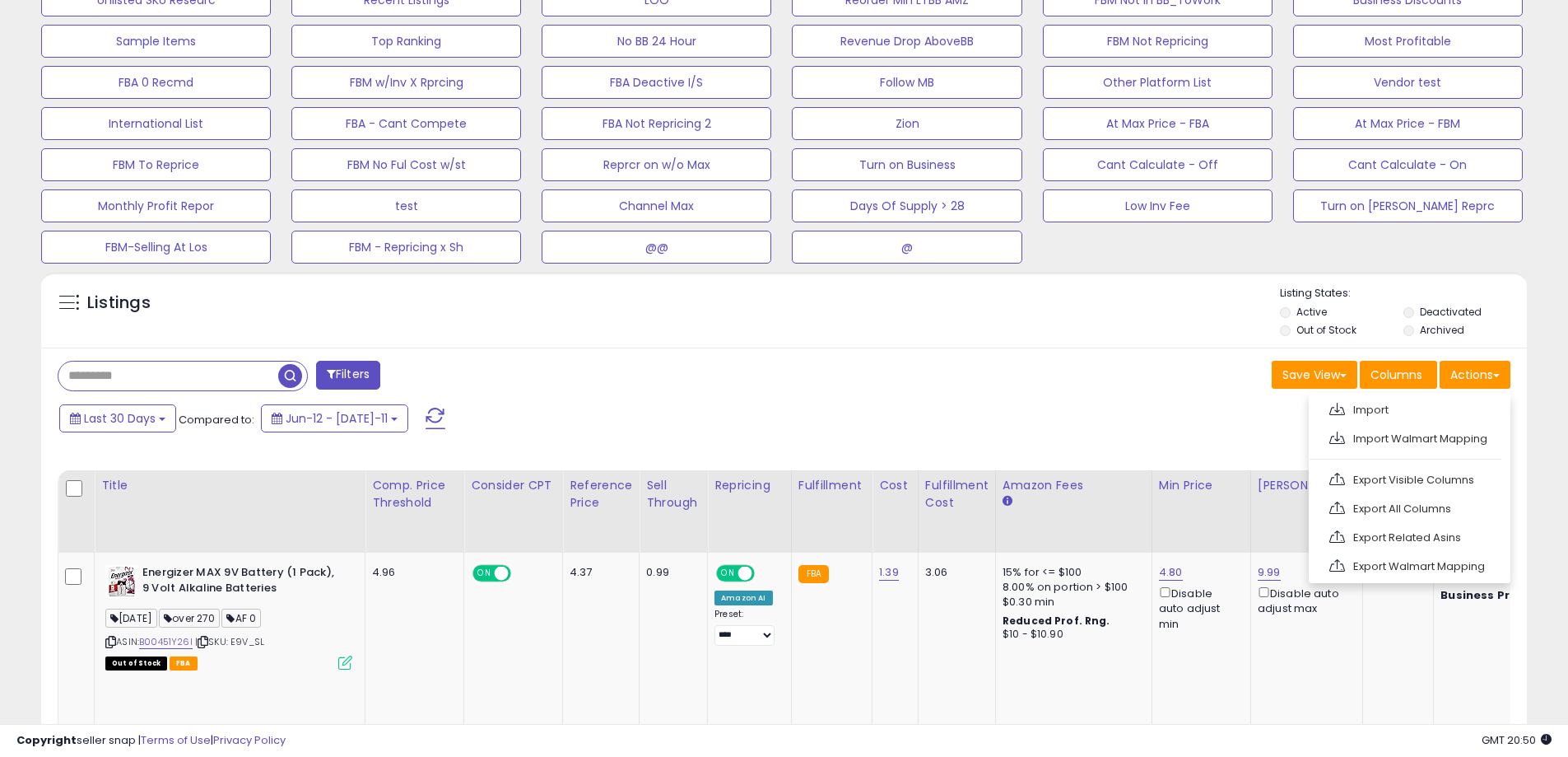
click at [1412, 512] on link "Export All Columns" at bounding box center [1408, 508] width 181 height 25
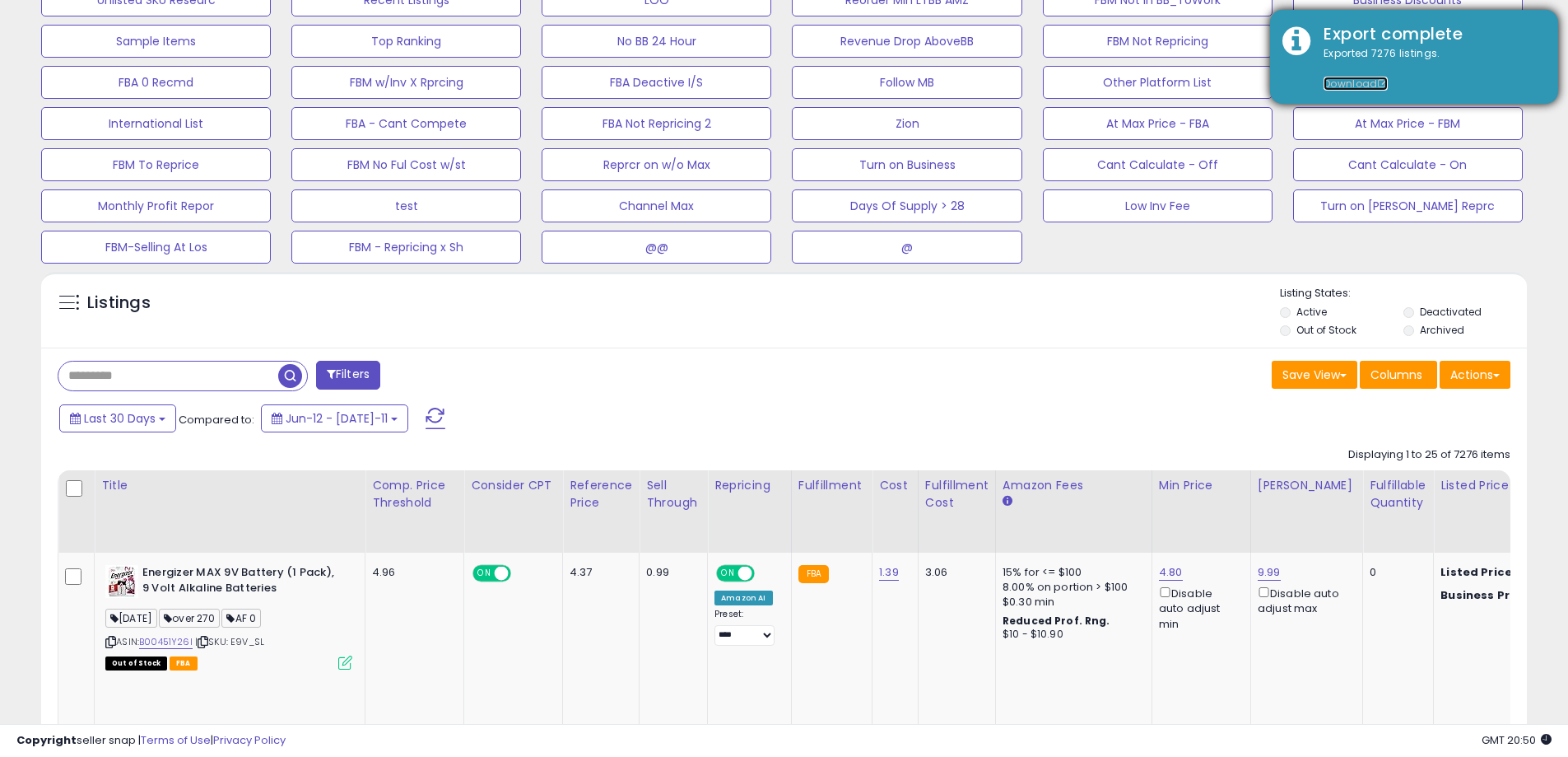
click at [1349, 82] on link "Download" at bounding box center [1355, 84] width 64 height 14
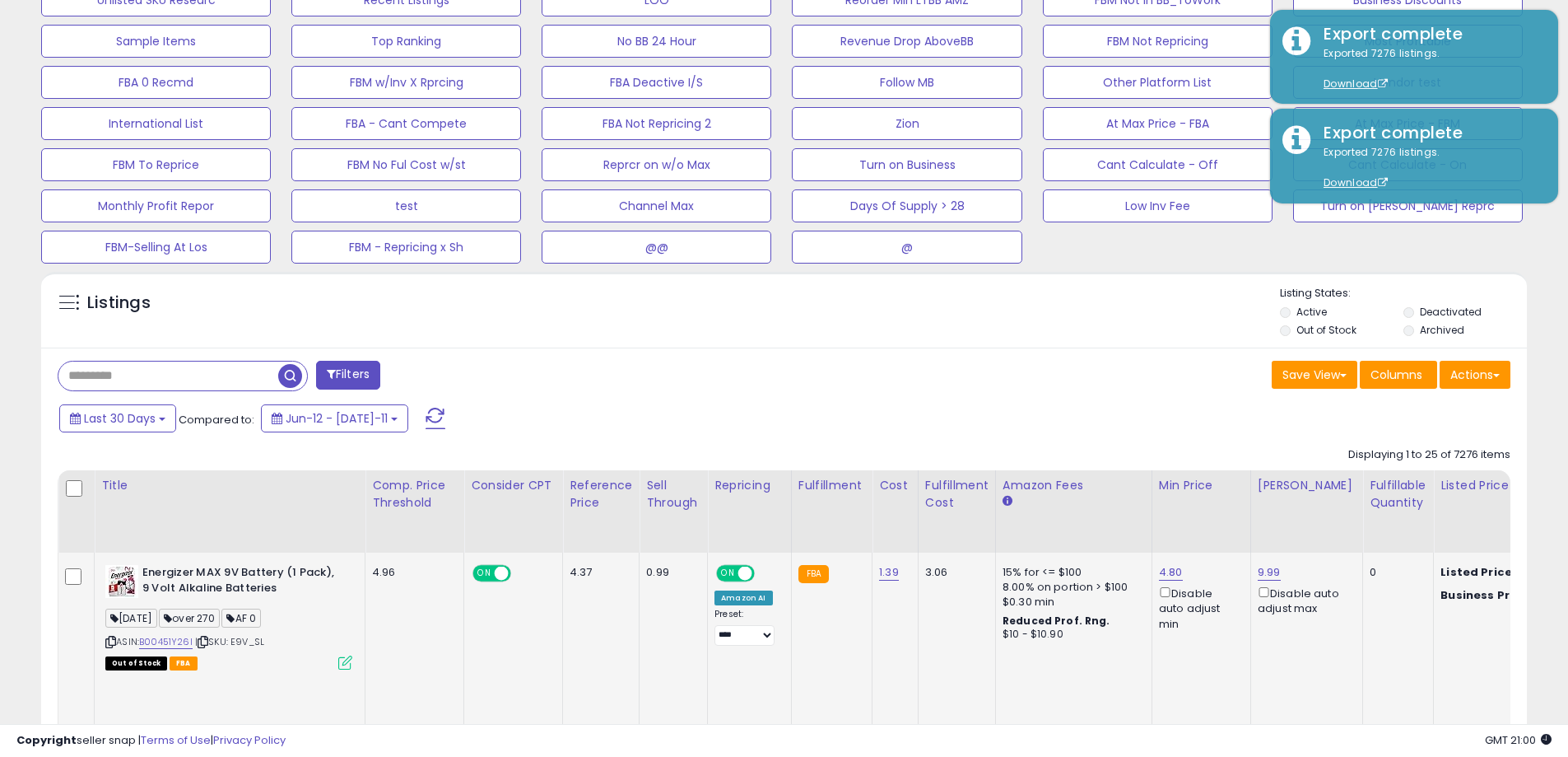
click at [1386, 653] on td "0" at bounding box center [1398, 664] width 71 height 223
click at [1493, 373] on button "Actions" at bounding box center [1475, 374] width 71 height 28
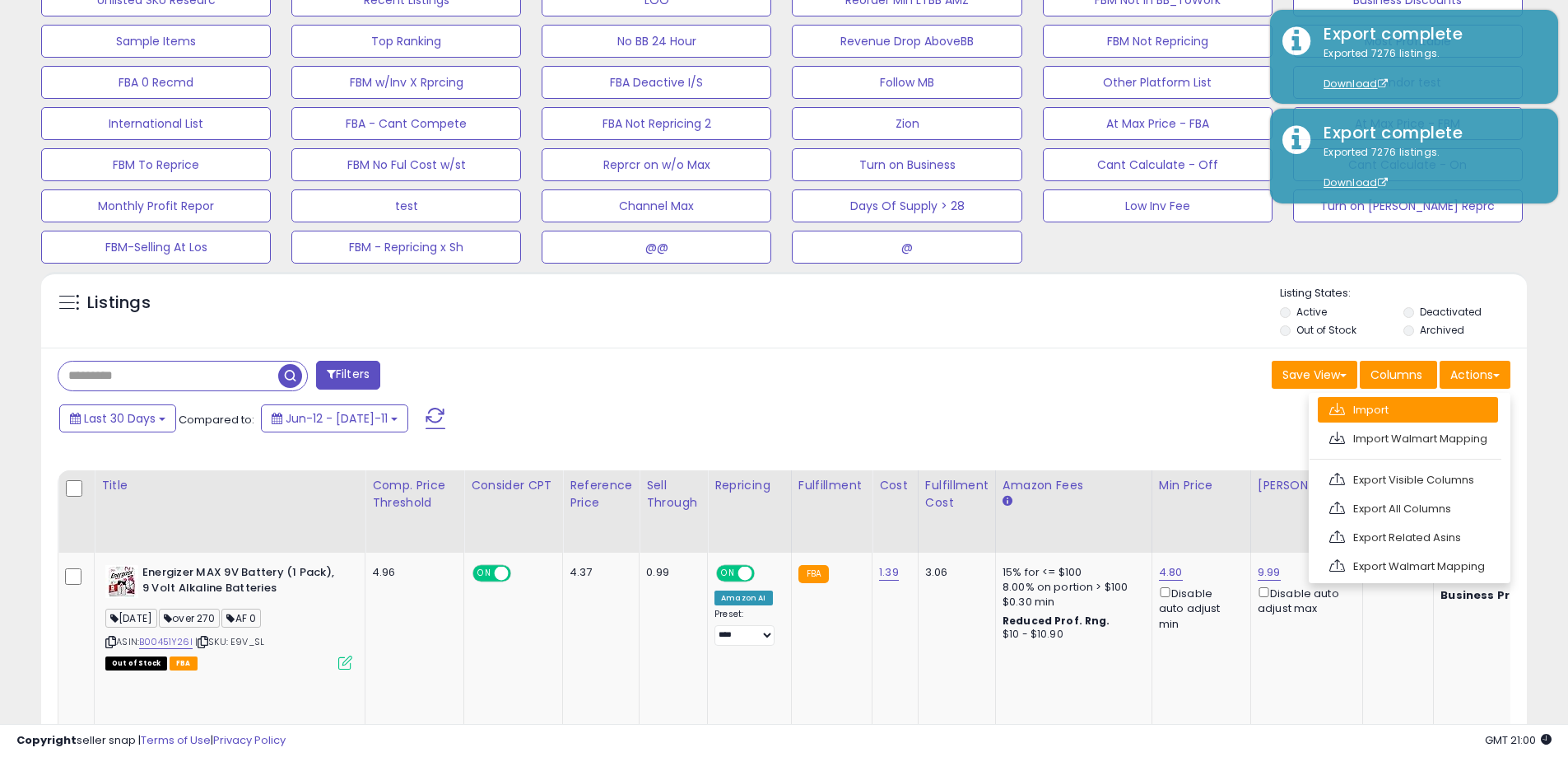
click at [1387, 409] on link "Import" at bounding box center [1408, 410] width 181 height 25
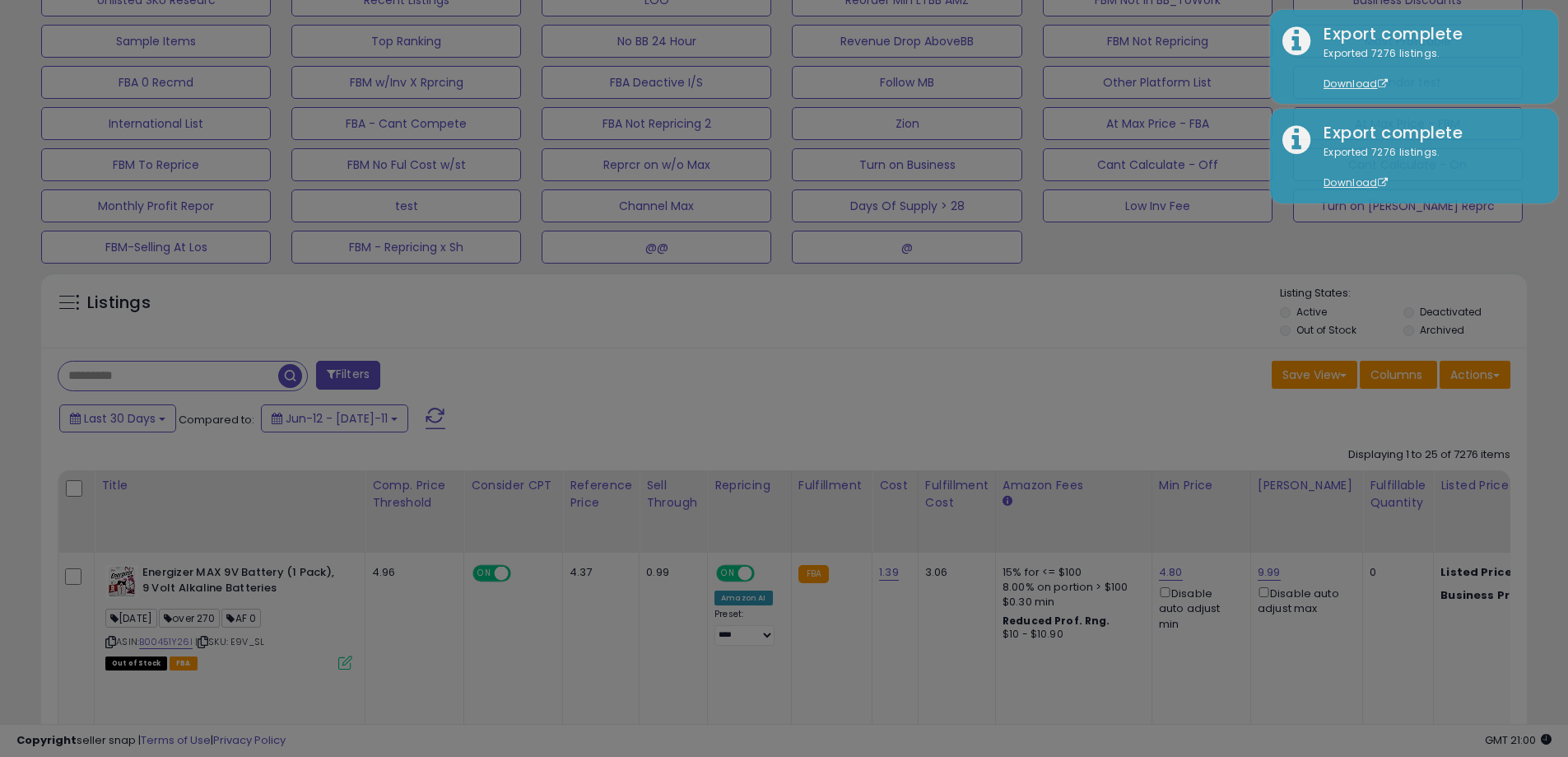
scroll to position [338, 869]
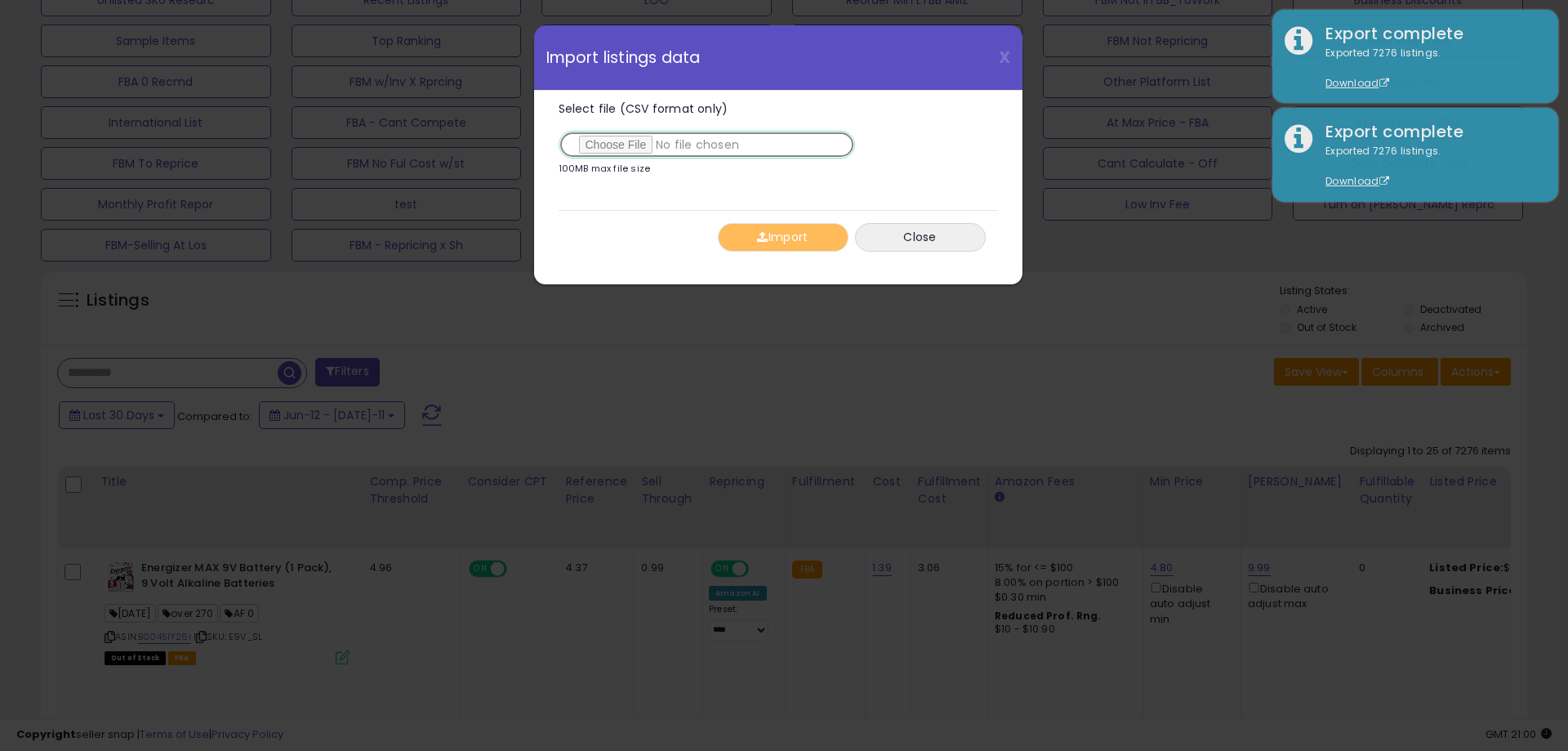
click at [627, 150] on input "Select file (CSV format only)" at bounding box center [707, 144] width 297 height 28
type input "**********"
click at [785, 238] on button "Import" at bounding box center [783, 237] width 131 height 29
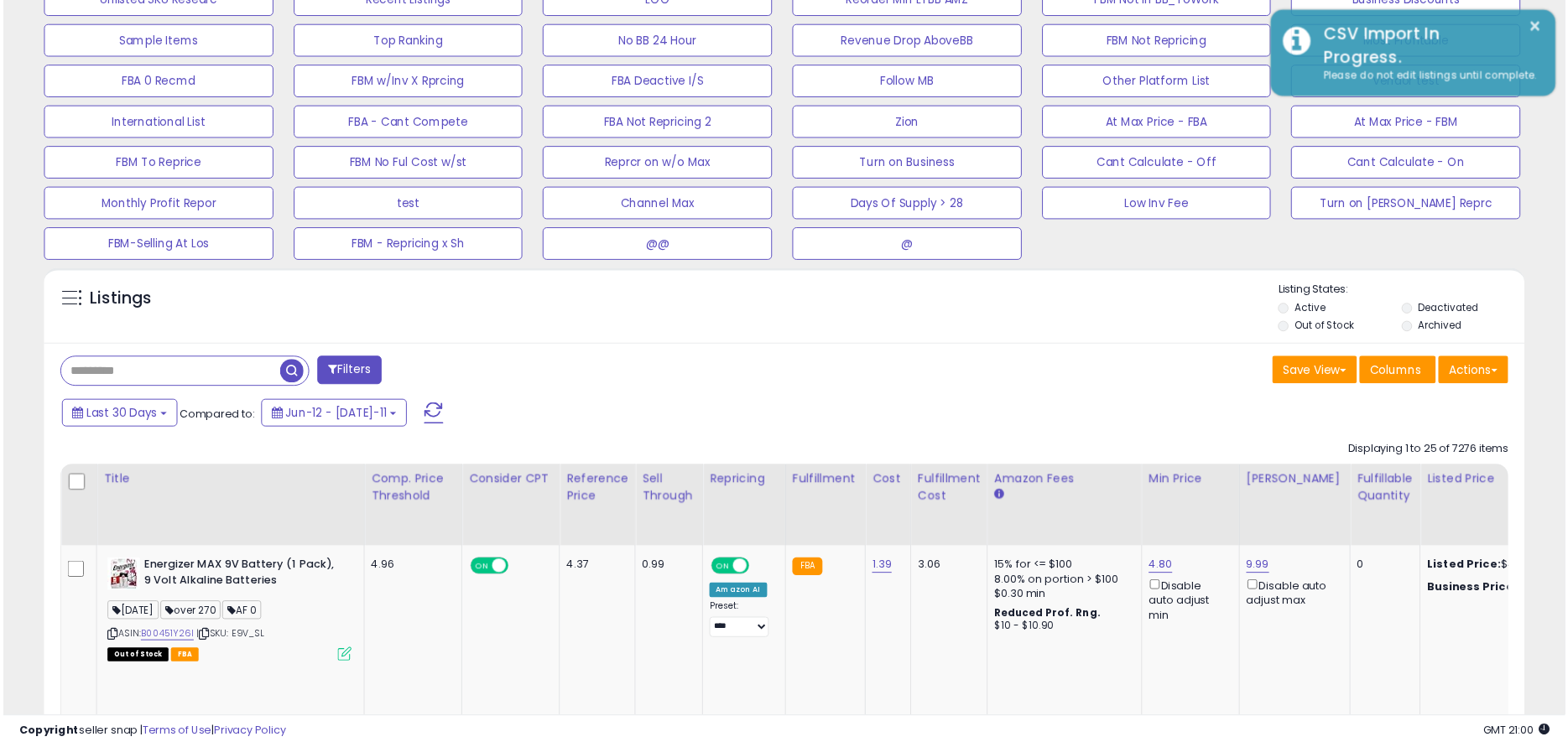
scroll to position [838263, 838138]
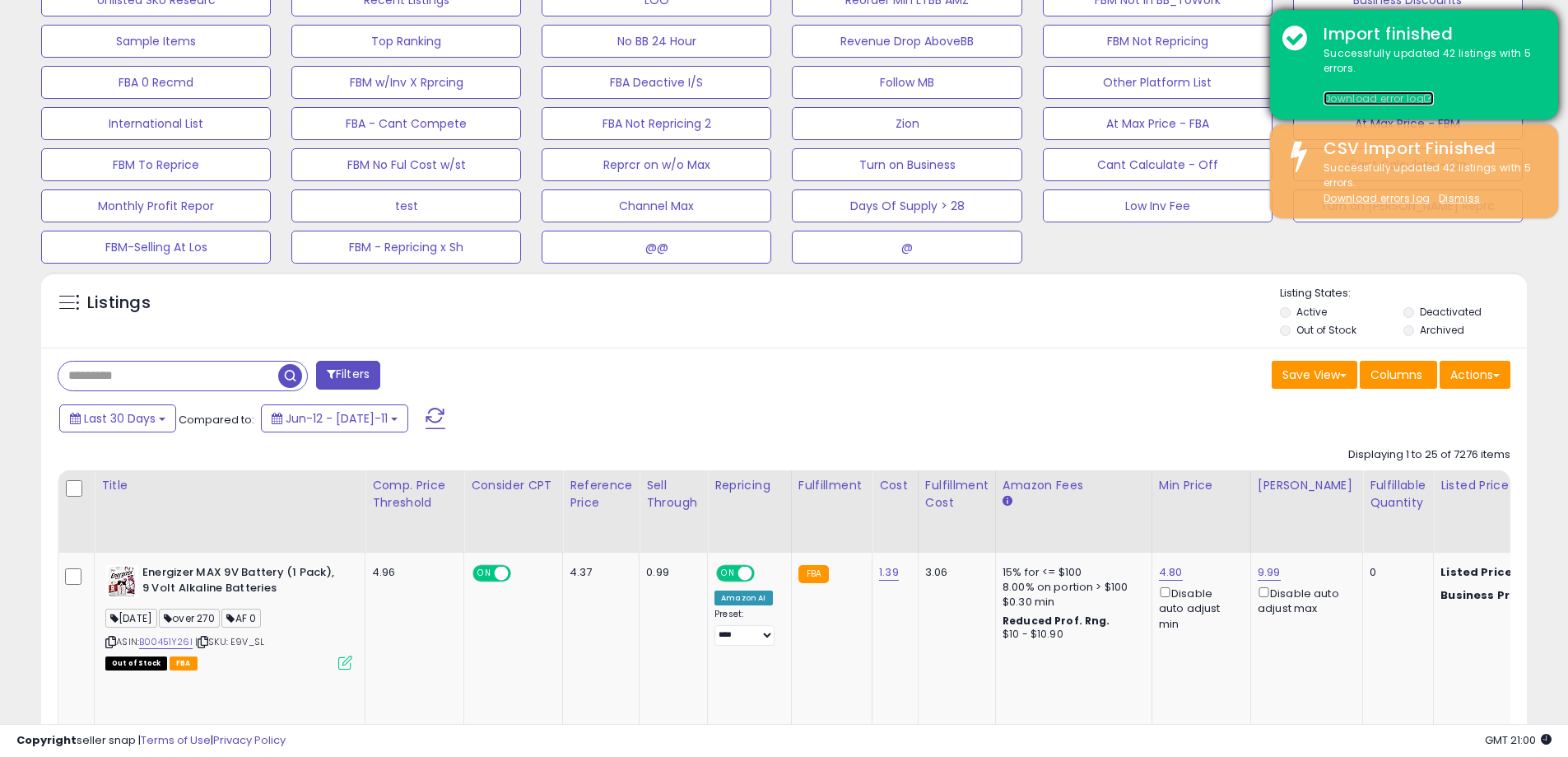
click at [1380, 94] on link "Download error log" at bounding box center [1378, 99] width 111 height 14
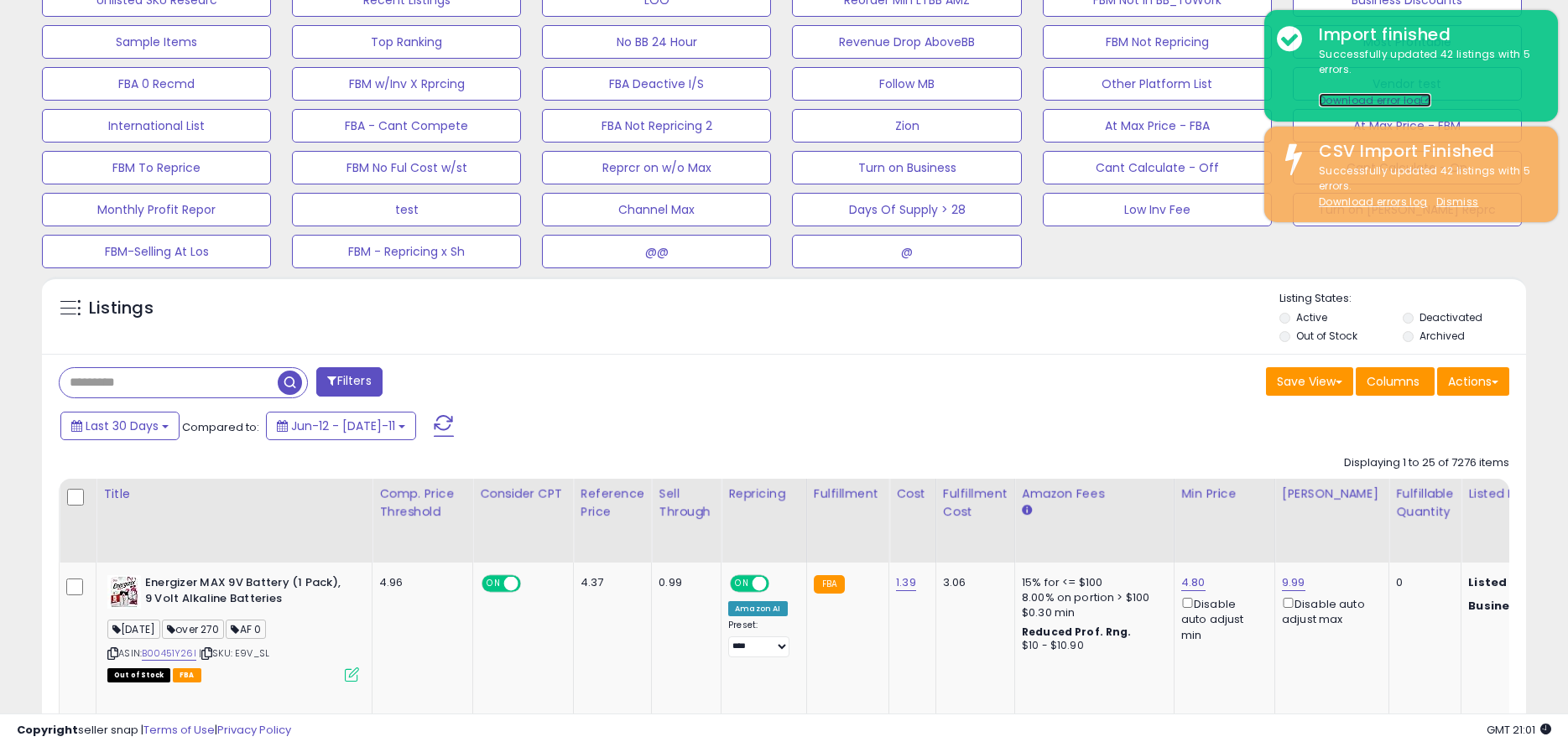
scroll to position [838263, 838156]
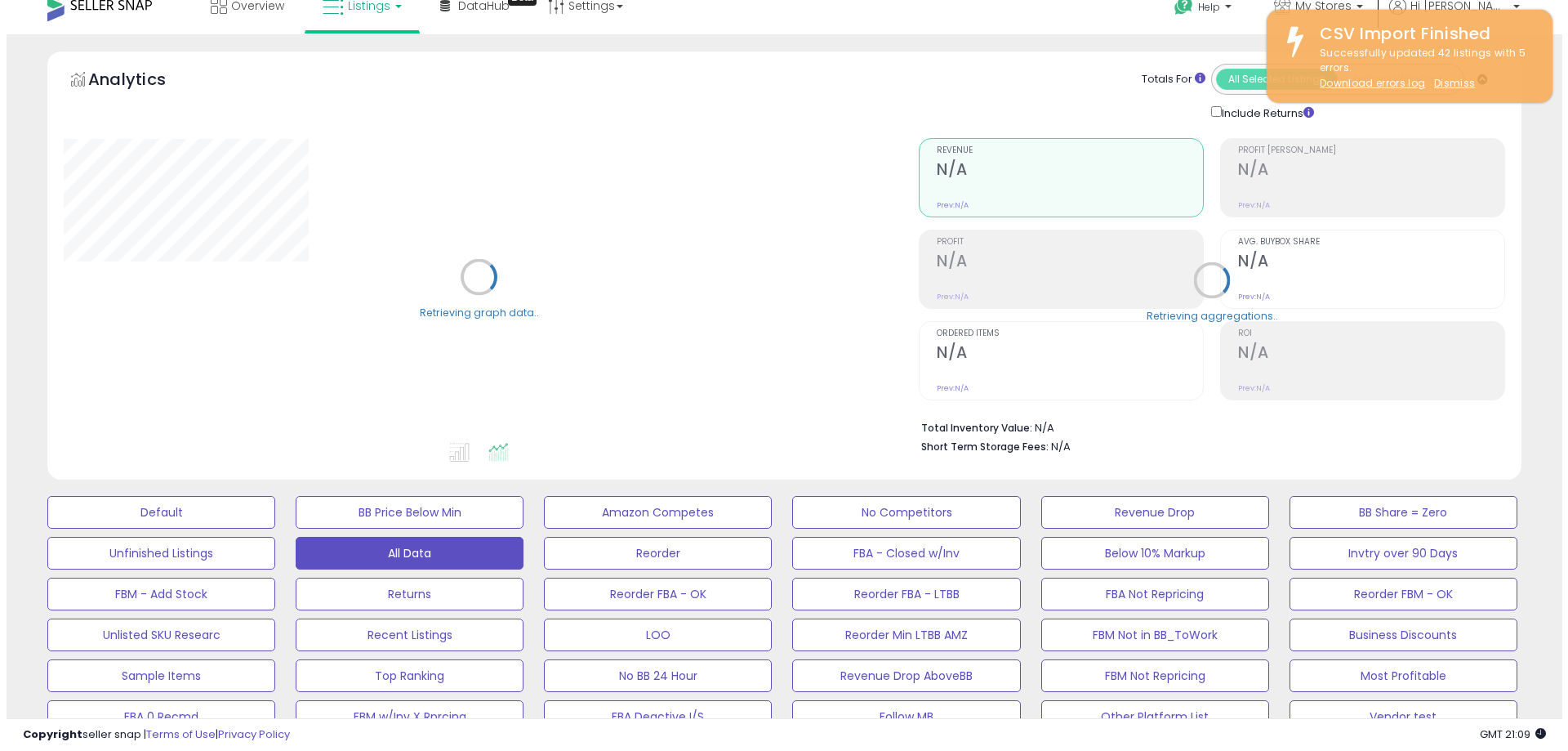
scroll to position [82, 0]
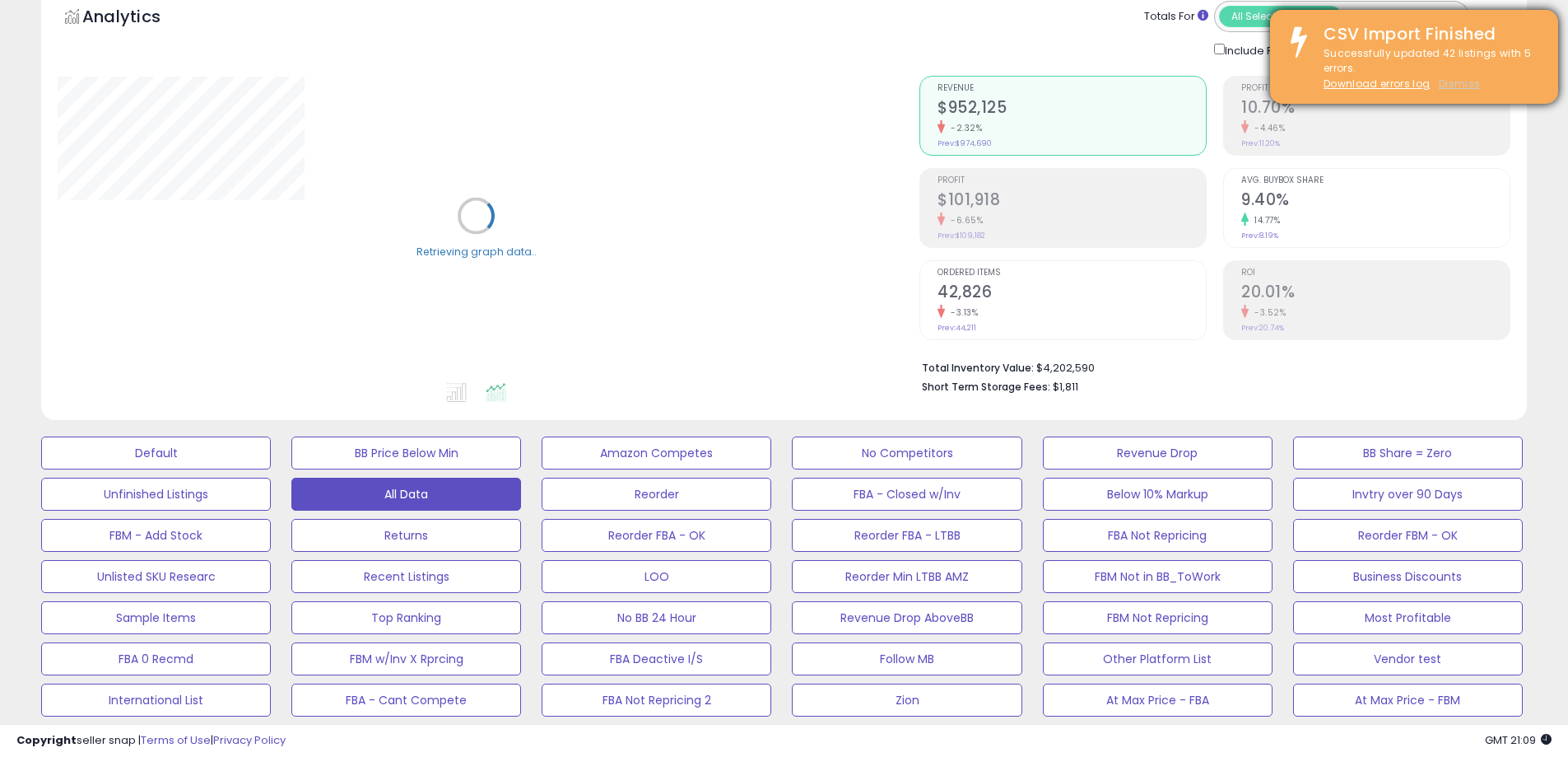
click at [1463, 85] on u "Dismiss" at bounding box center [1459, 84] width 41 height 14
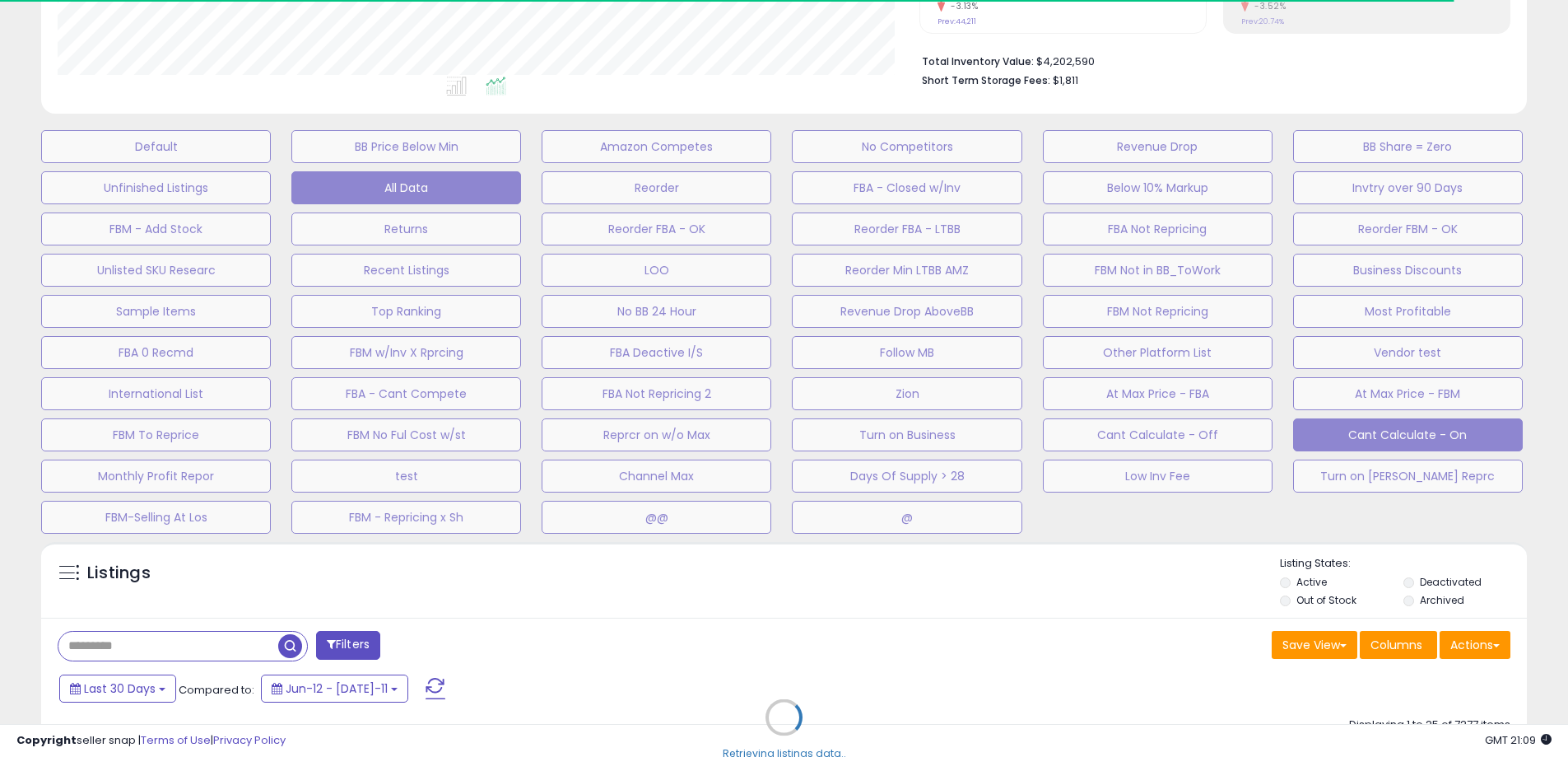
scroll to position [412, 0]
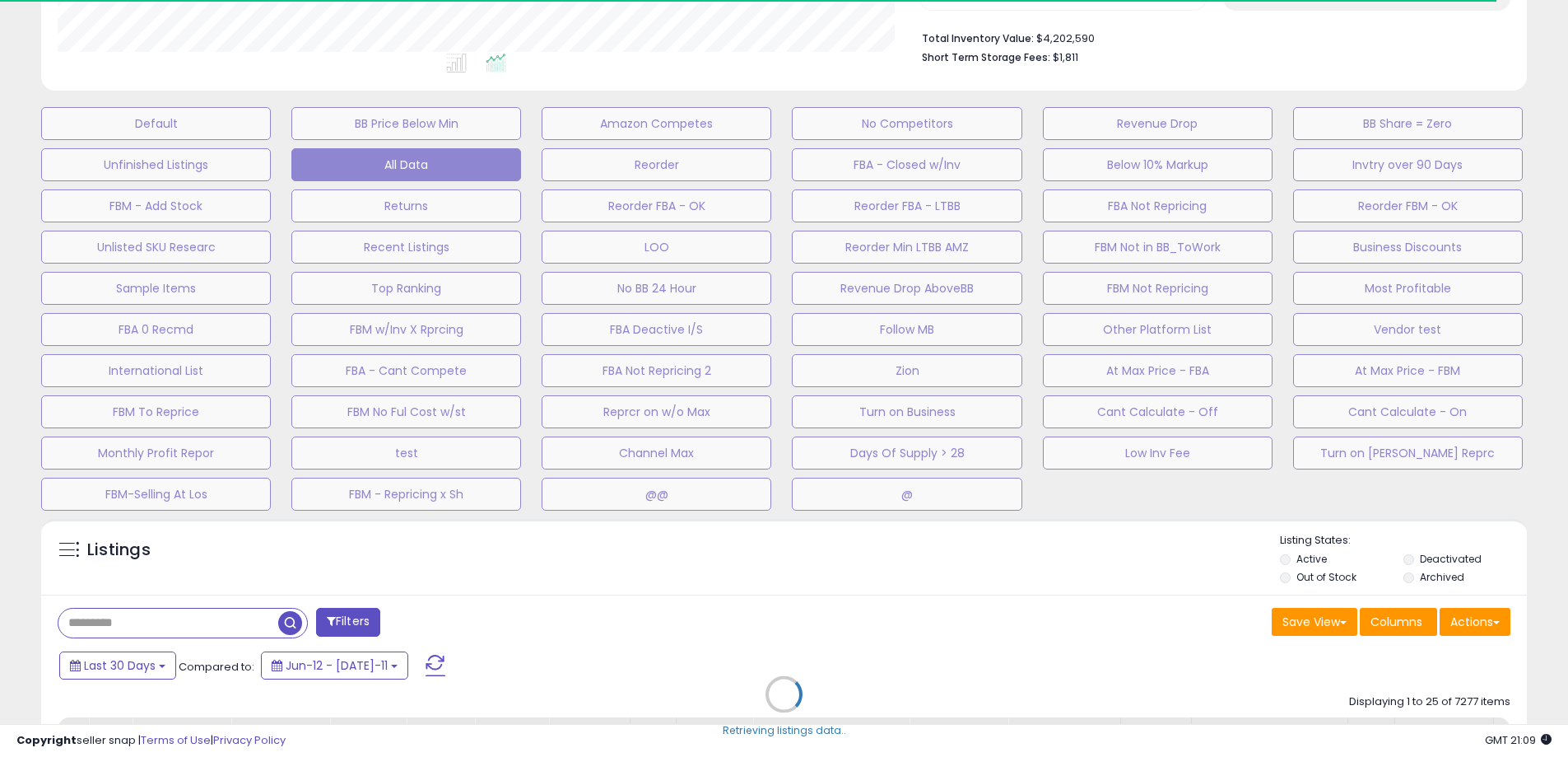
click at [1486, 623] on div "Retrieving listings data.." at bounding box center [784, 707] width 1510 height 392
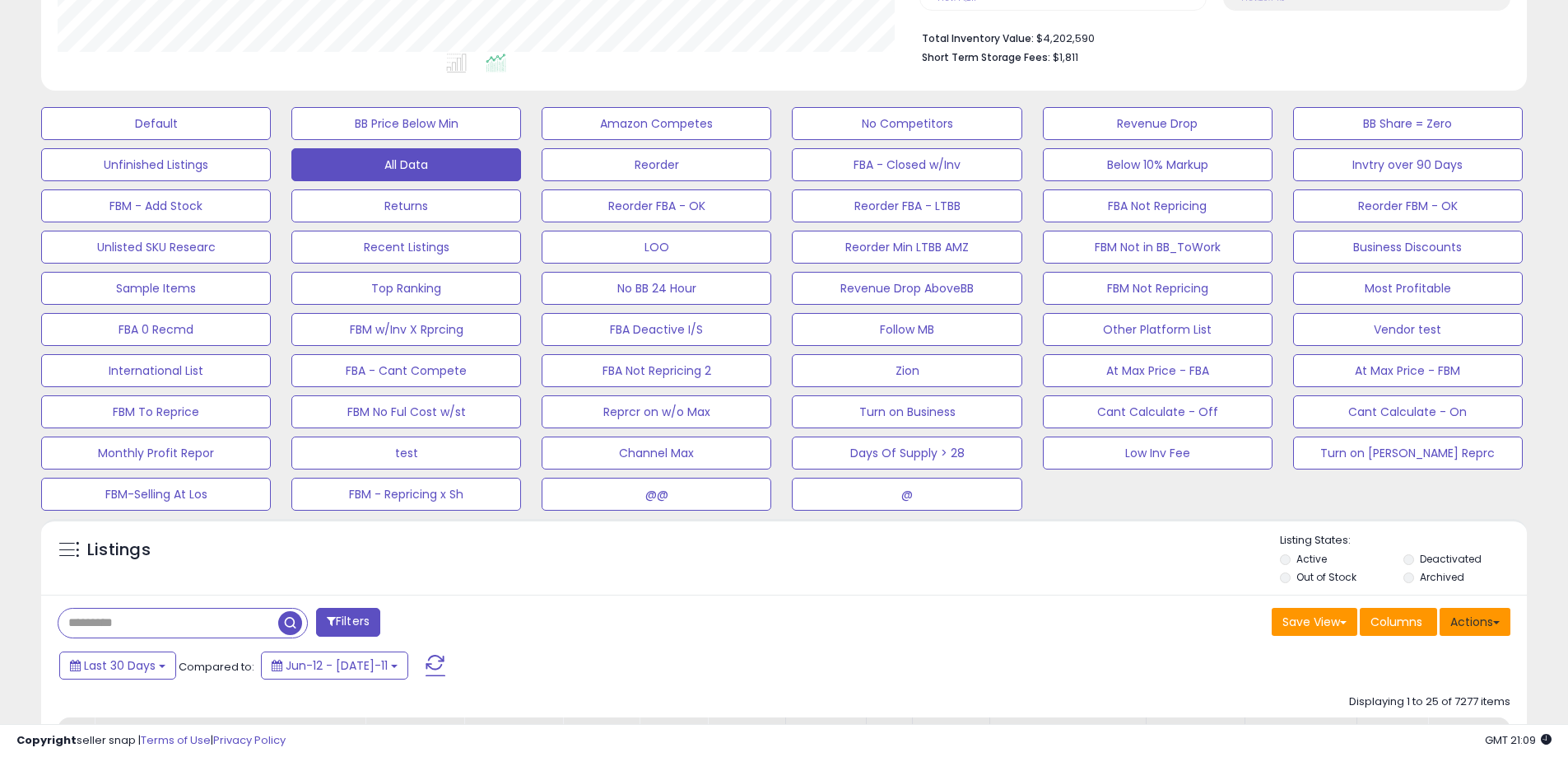
click at [1481, 623] on button "Actions" at bounding box center [1475, 621] width 71 height 28
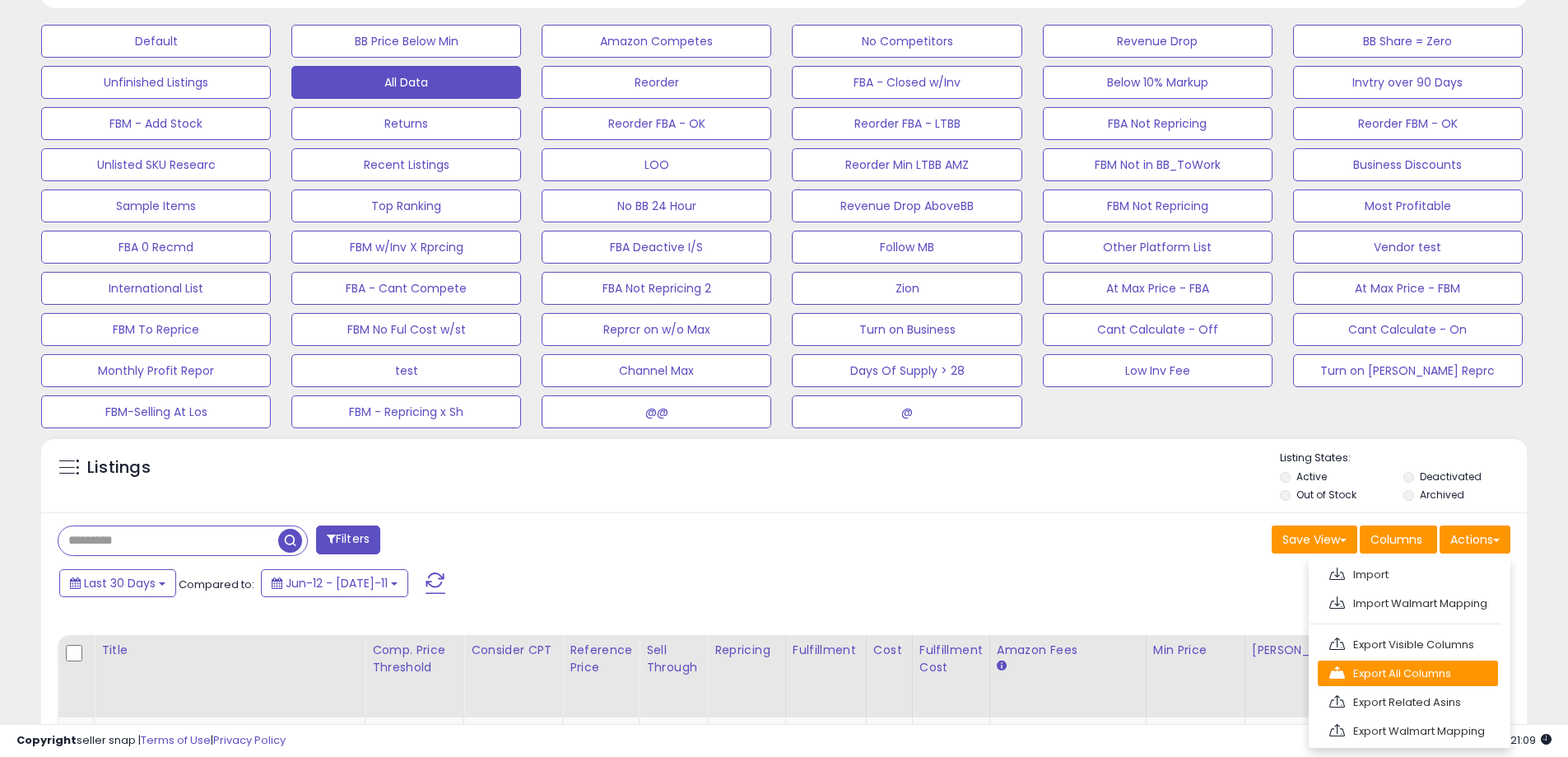
click at [1454, 675] on link "Export All Columns" at bounding box center [1408, 673] width 181 height 25
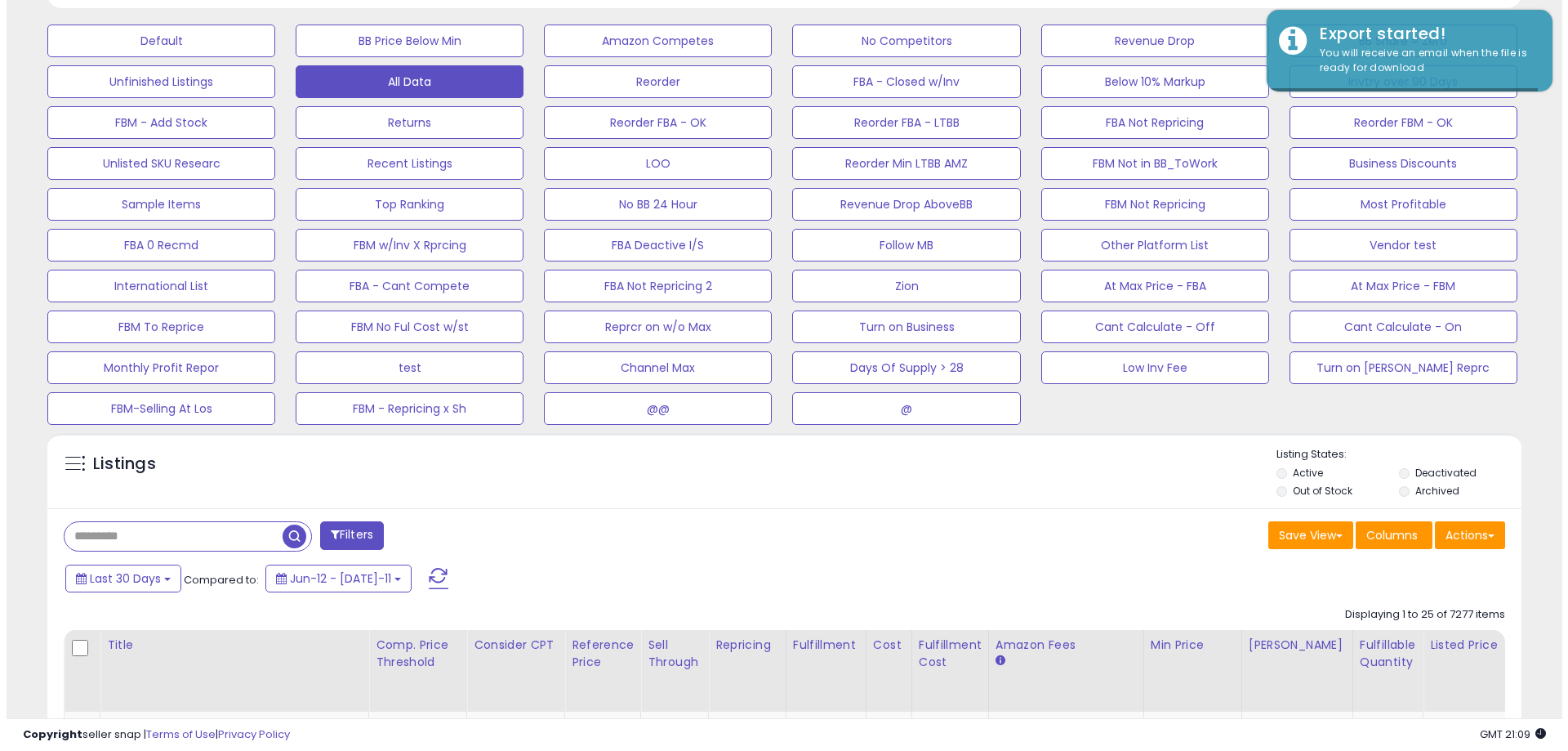
scroll to position [335, 855]
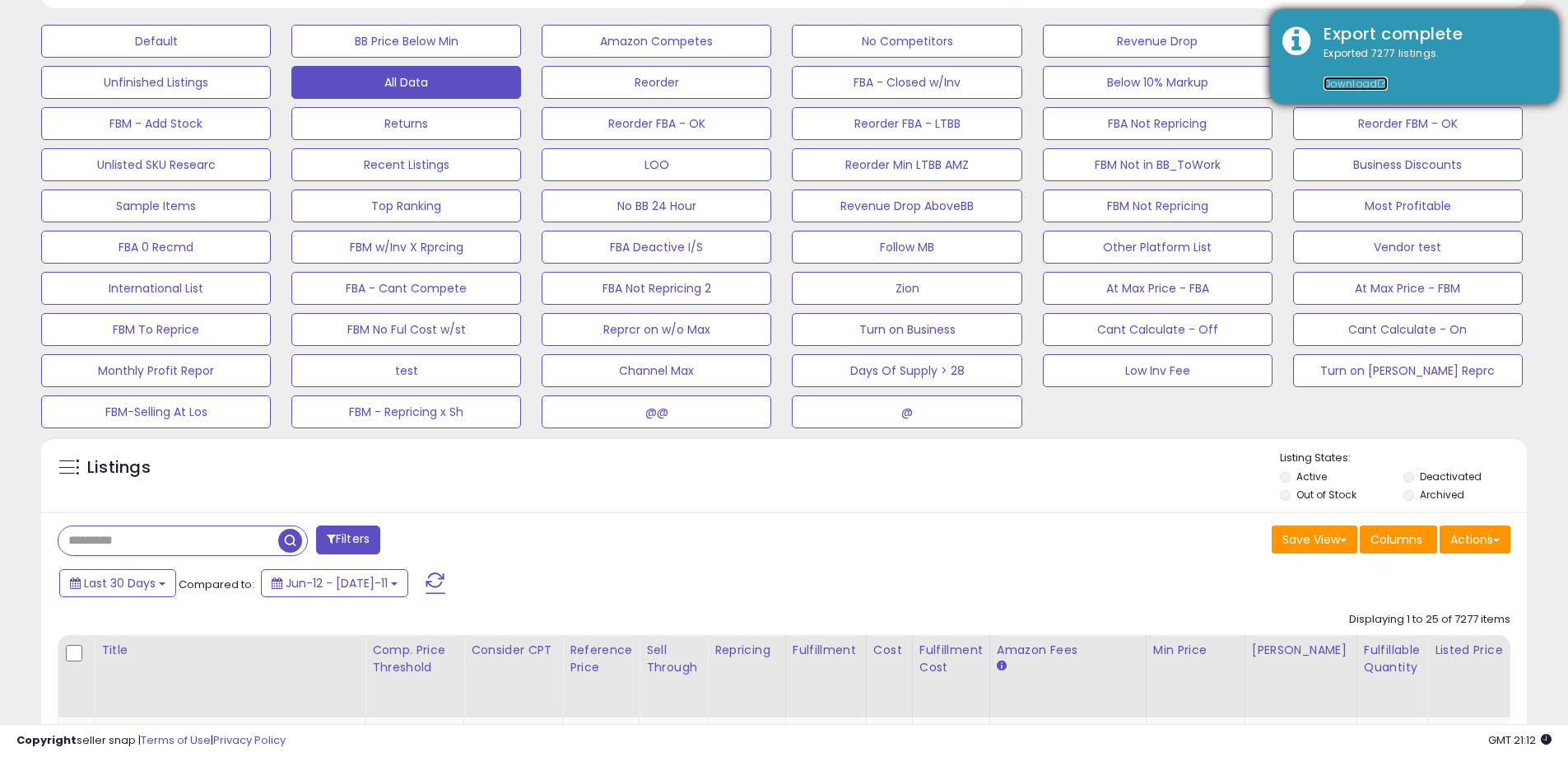
click at [1358, 84] on link "Download" at bounding box center [1355, 84] width 64 height 14
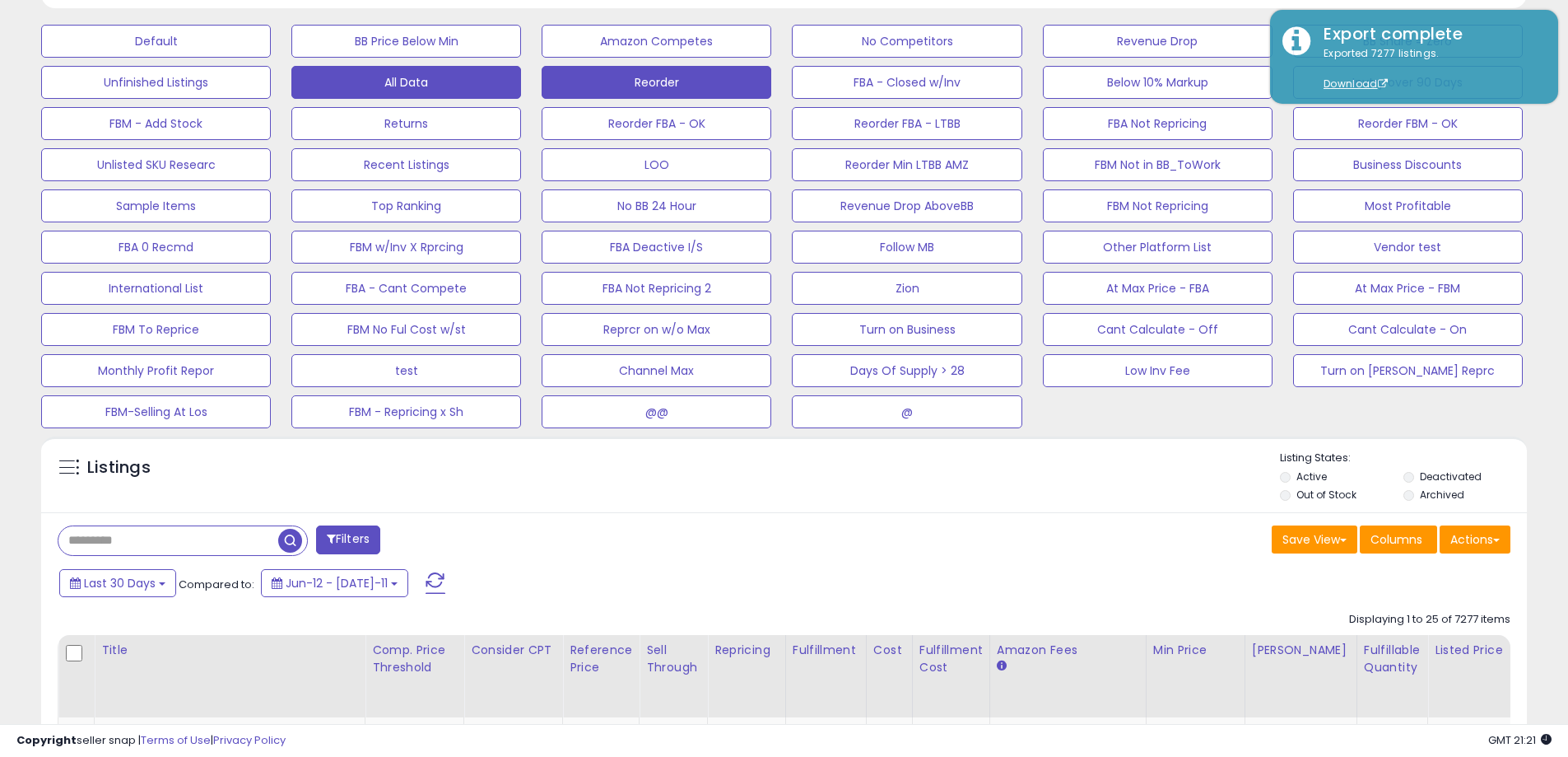
click at [270, 58] on button "Reorder" at bounding box center [156, 40] width 230 height 33
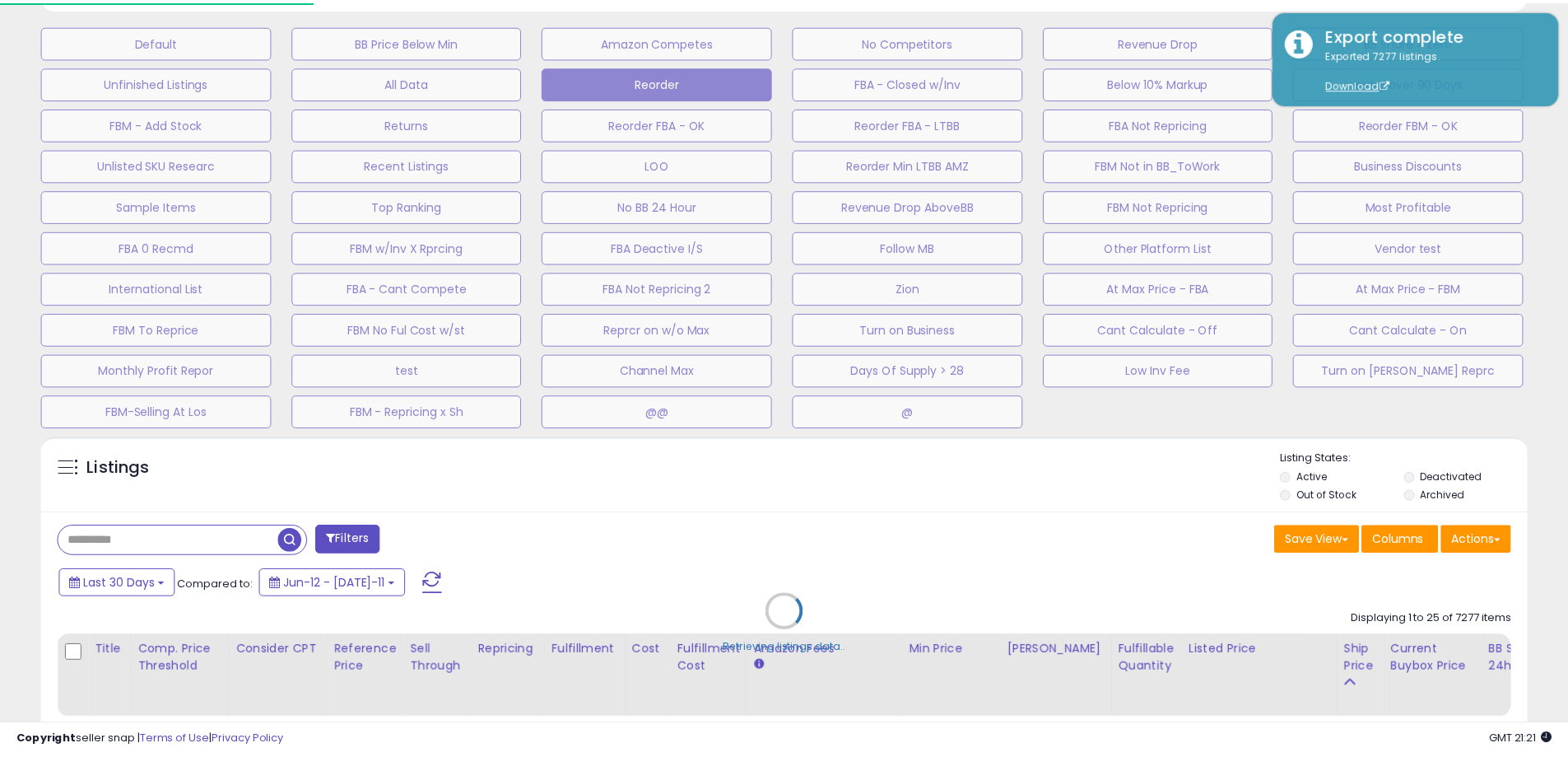
scroll to position [338, 869]
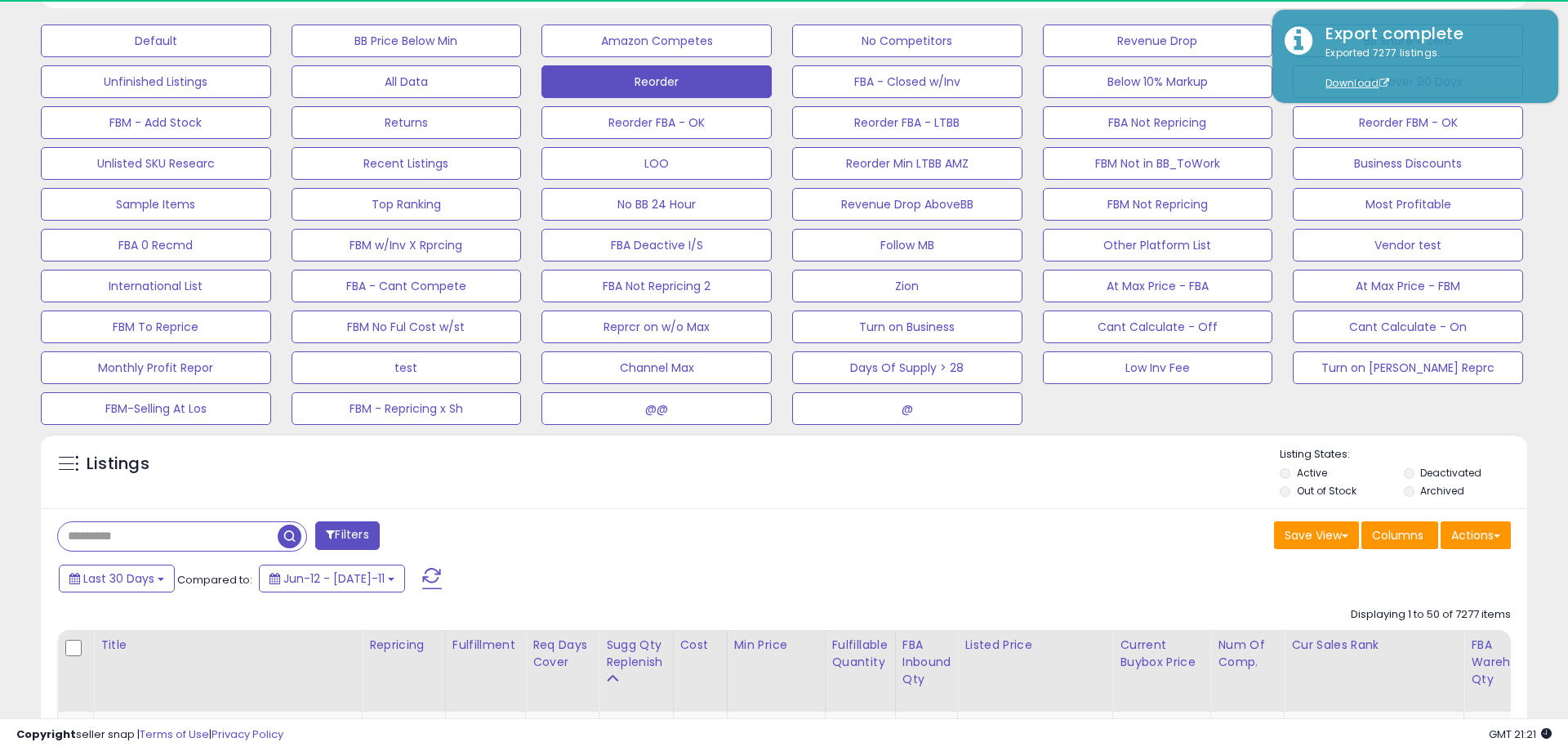
select select "**"
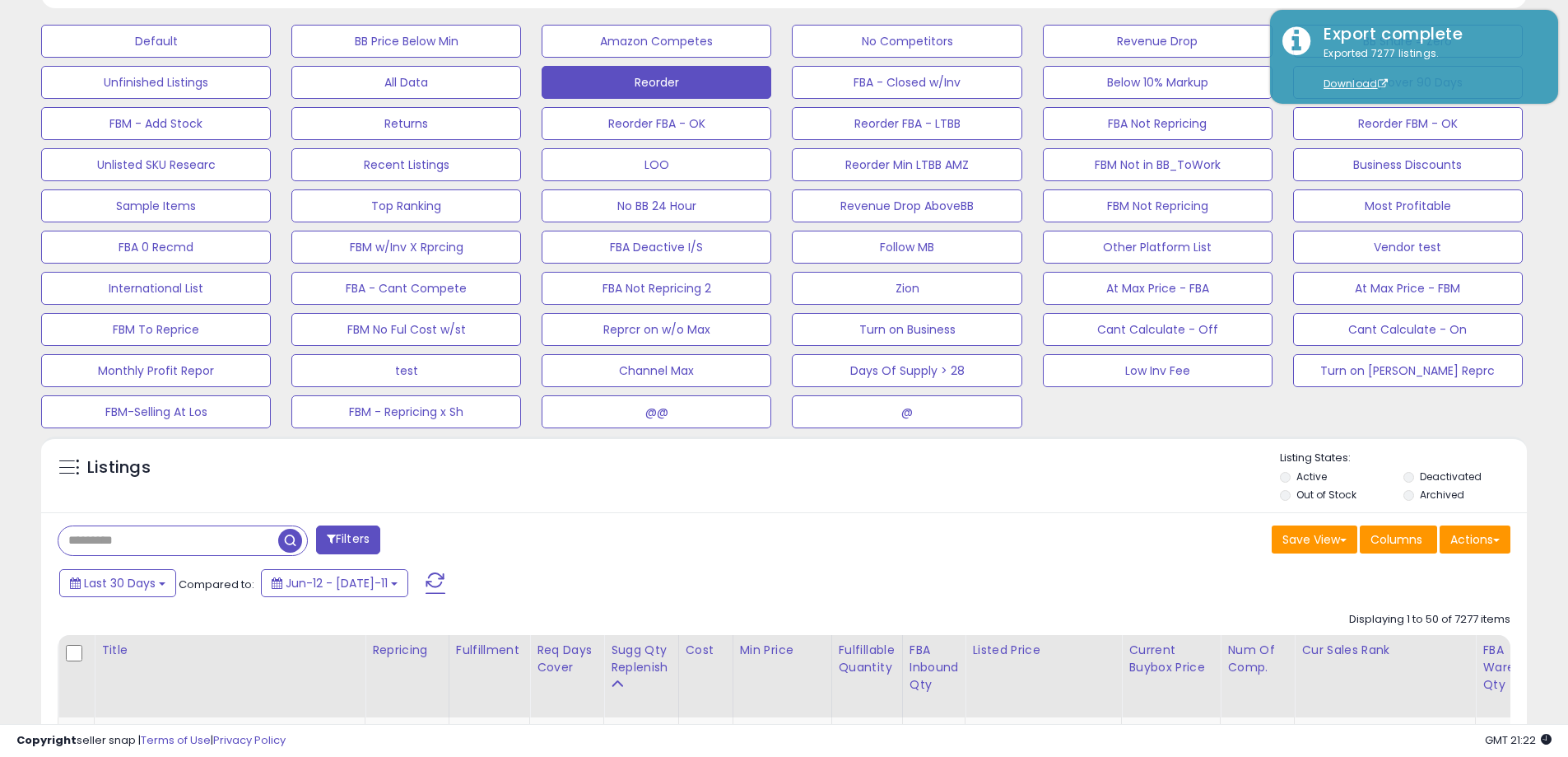
scroll to position [823254, 822288]
click at [142, 547] on input "text" at bounding box center [188, 540] width 260 height 29
paste input "********"
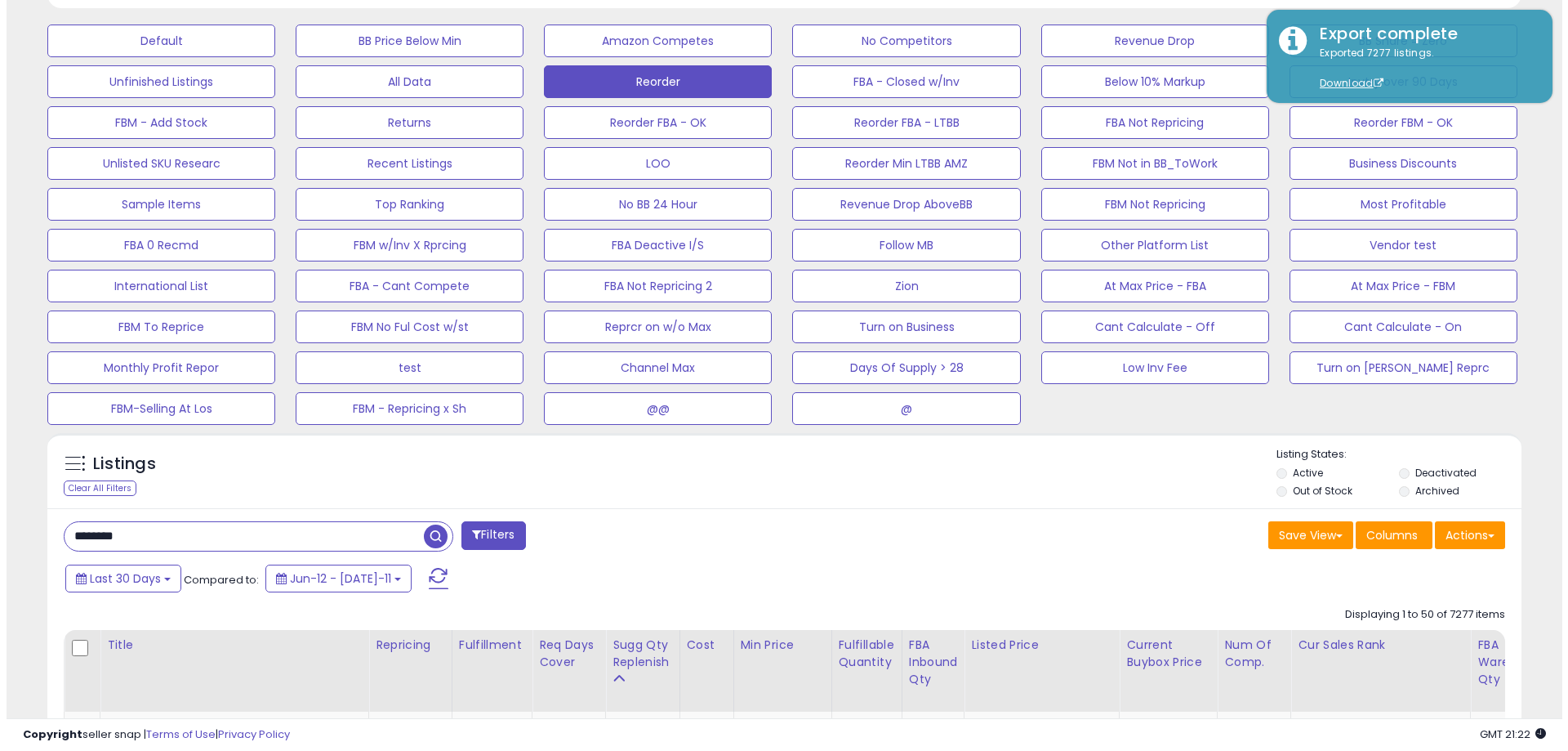
scroll to position [335, 855]
type input "********"
drag, startPoint x: 430, startPoint y: 536, endPoint x: 719, endPoint y: 527, distance: 289.1
click at [430, 536] on span "button" at bounding box center [429, 536] width 24 height 24
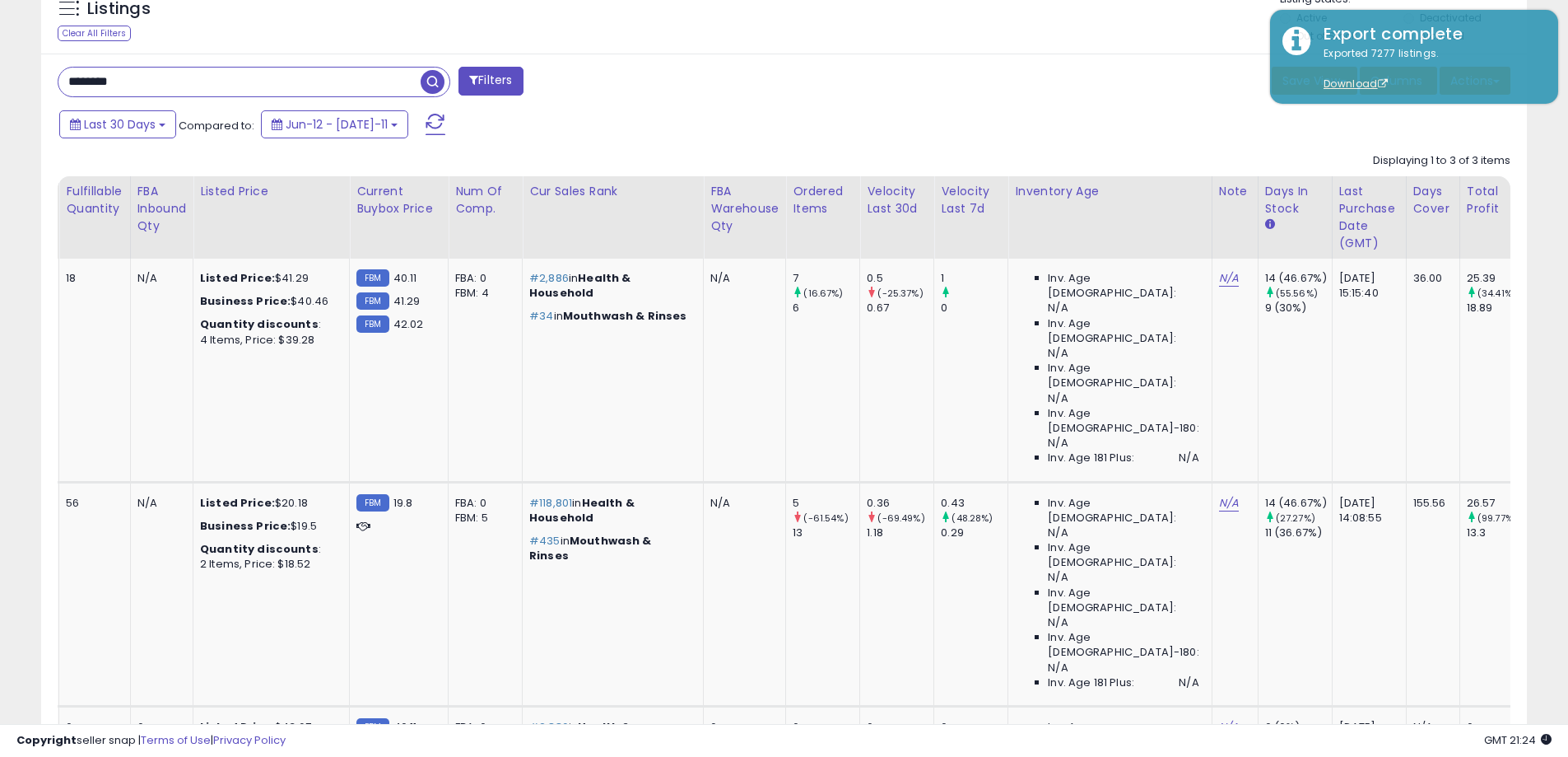
scroll to position [0, 0]
